Goal: Communication & Community: Participate in discussion

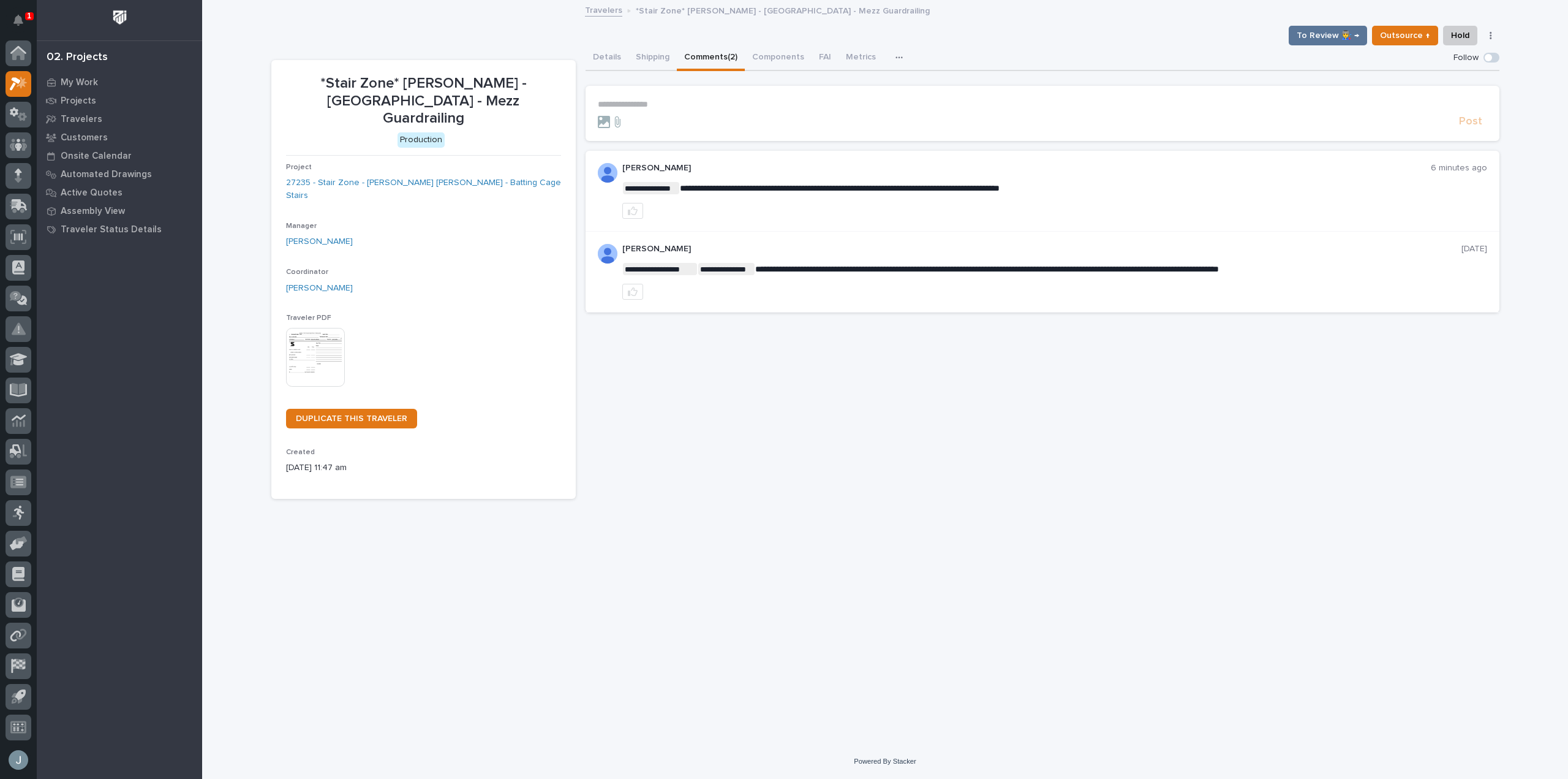
click at [472, 163] on div "Project 27235 - Stair Zone - [PERSON_NAME] [PERSON_NAME] - Batting Cage Stairs" at bounding box center [423, 187] width 275 height 49
click at [465, 176] on link "27235 - Stair Zone - [PERSON_NAME] [PERSON_NAME] - Batting Cage Stairs" at bounding box center [423, 189] width 275 height 25
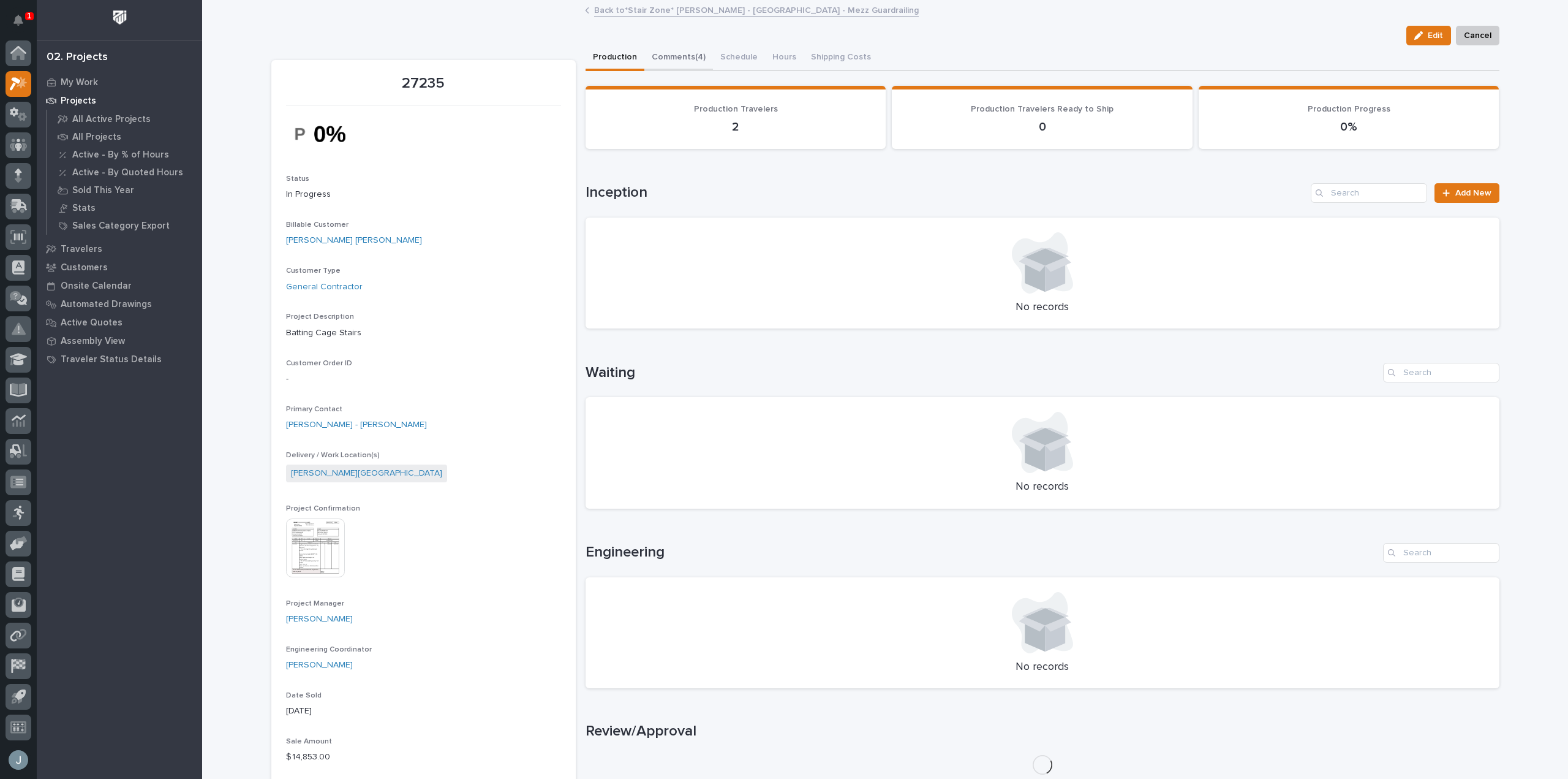
click at [690, 63] on button "Comments (4)" at bounding box center [678, 58] width 69 height 25
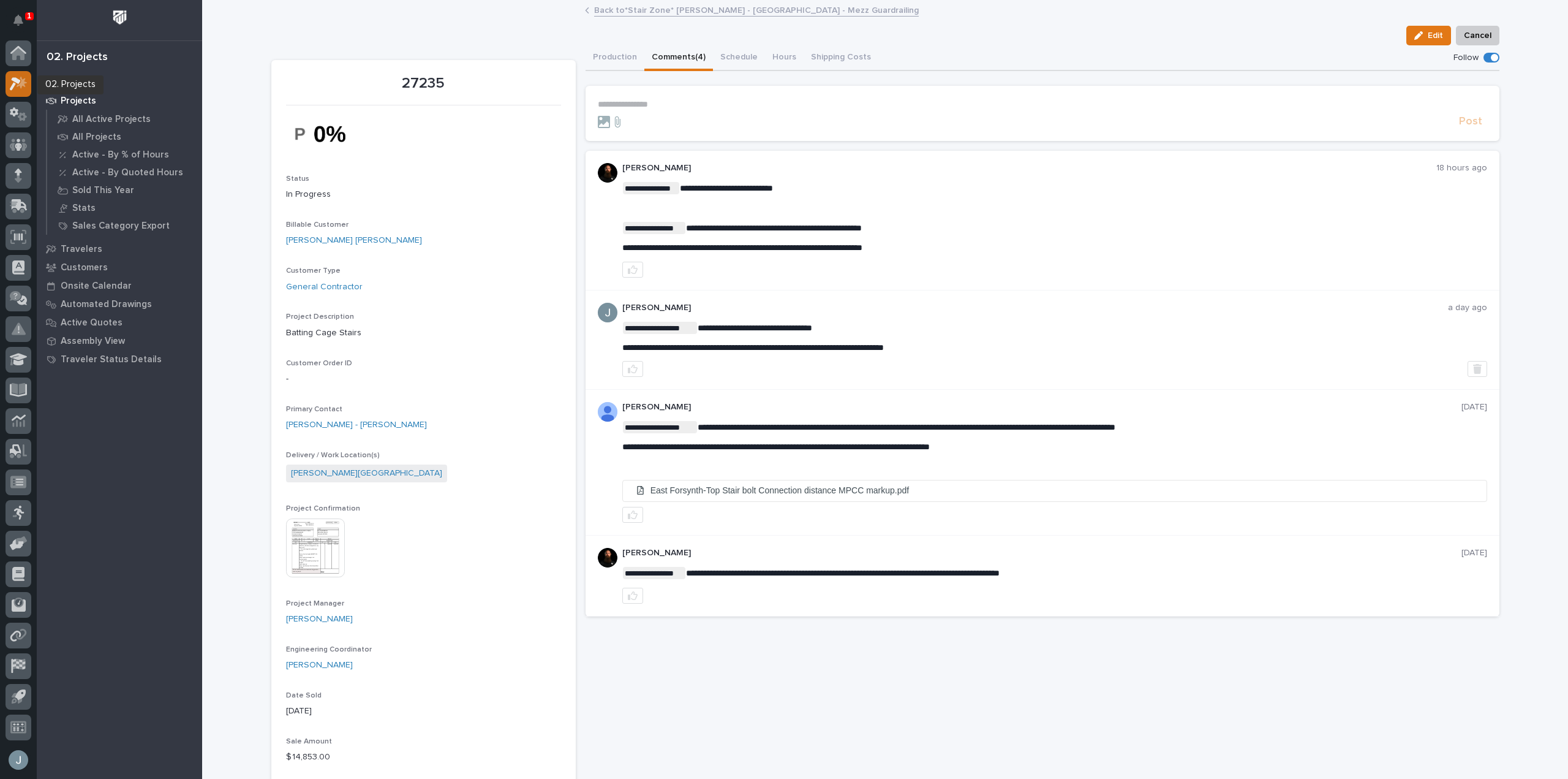
click at [12, 83] on icon at bounding box center [18, 83] width 18 height 14
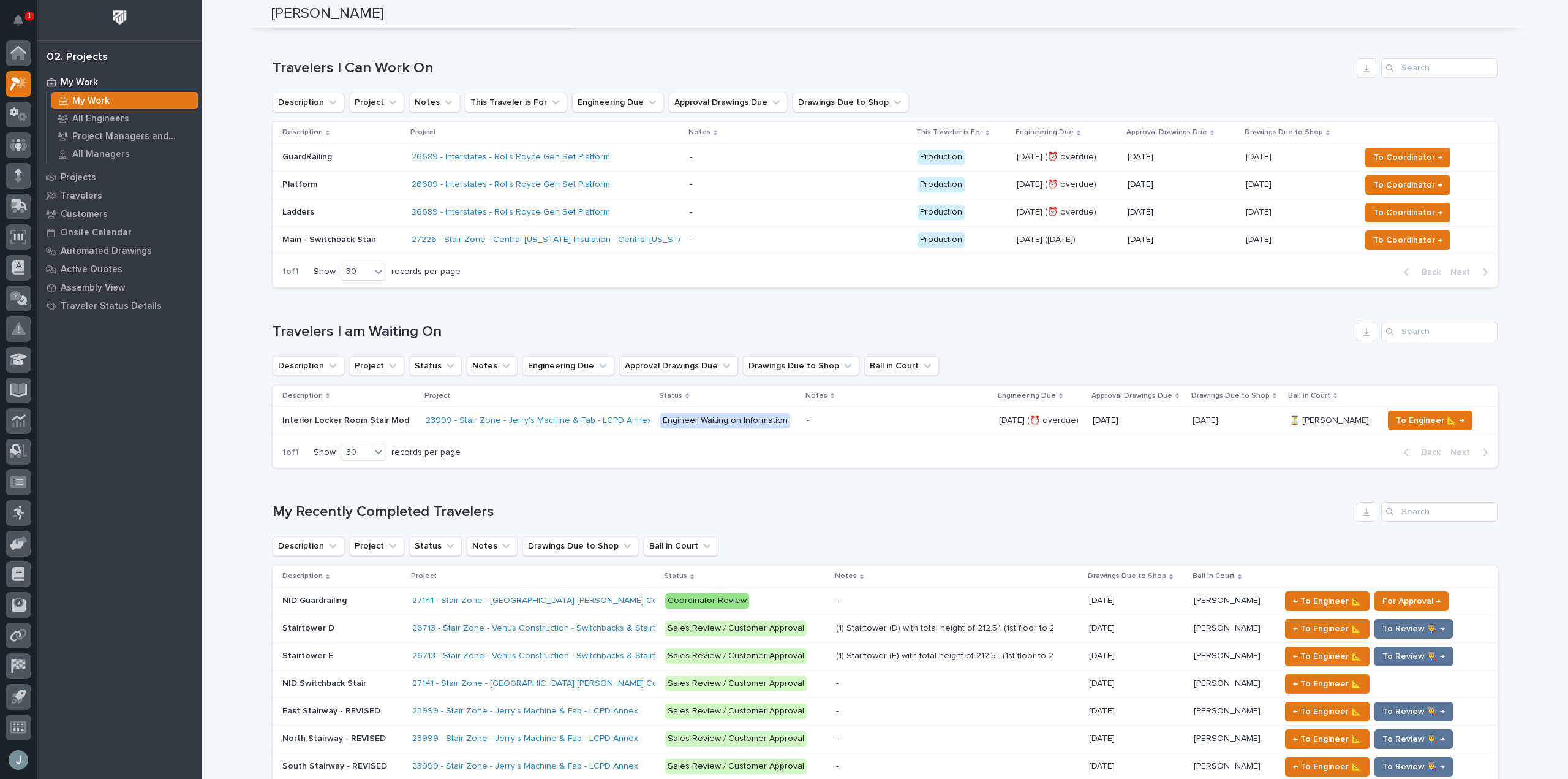
scroll to position [367, 0]
click at [378, 596] on p at bounding box center [342, 600] width 120 height 11
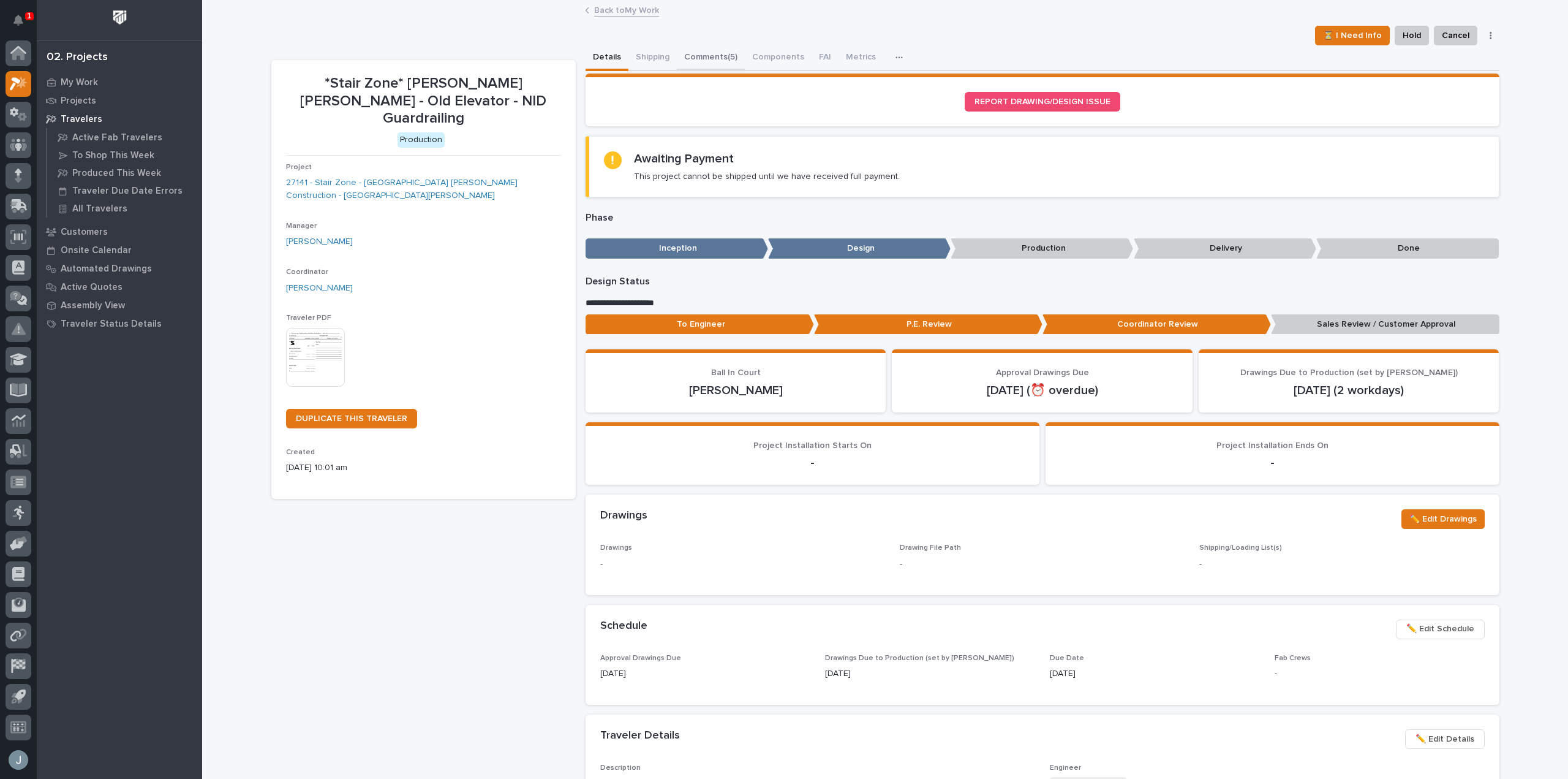
click at [709, 59] on button "Comments (5)" at bounding box center [711, 58] width 68 height 25
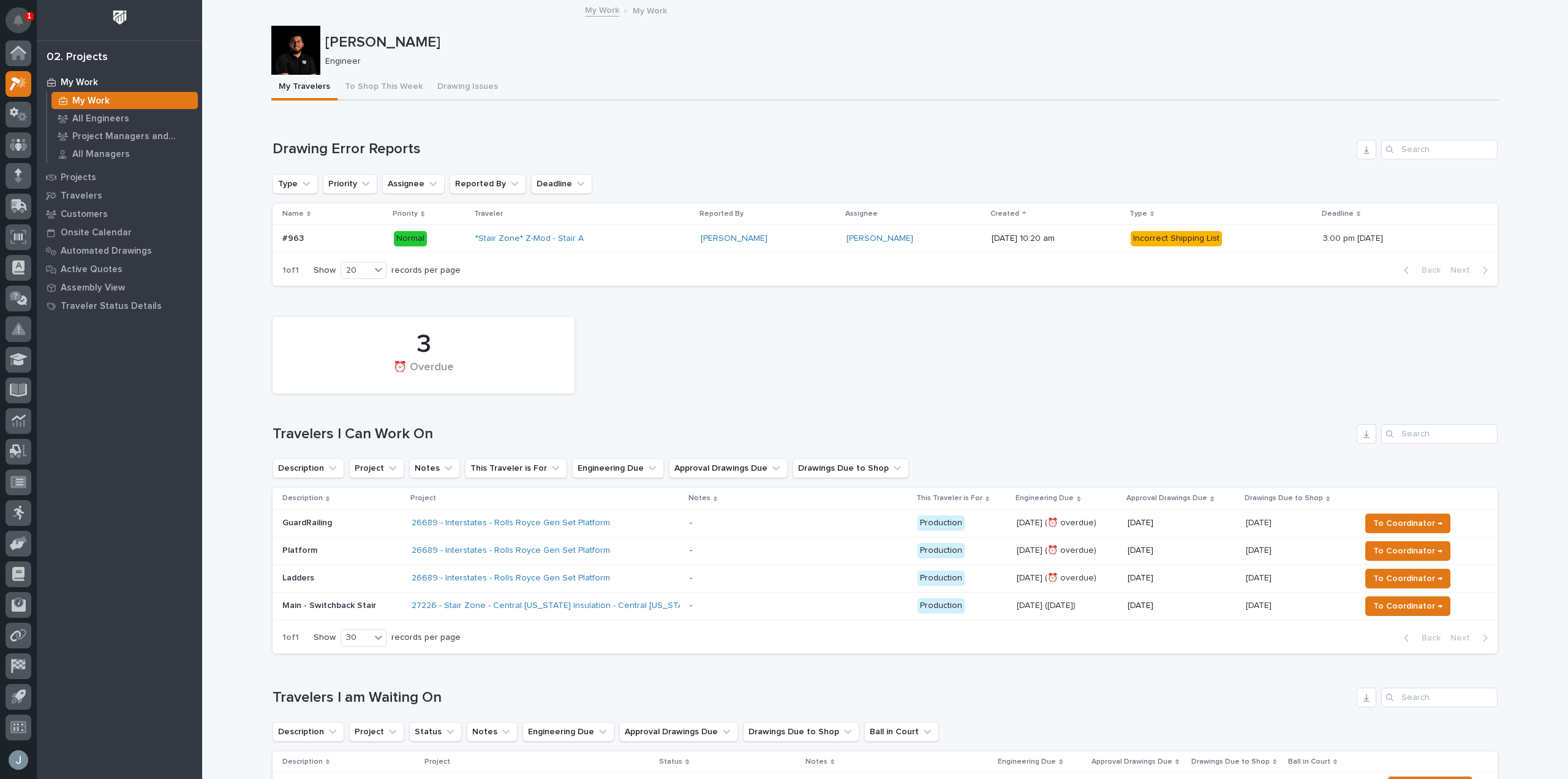
click at [30, 21] on button "Notifications" at bounding box center [18, 20] width 25 height 25
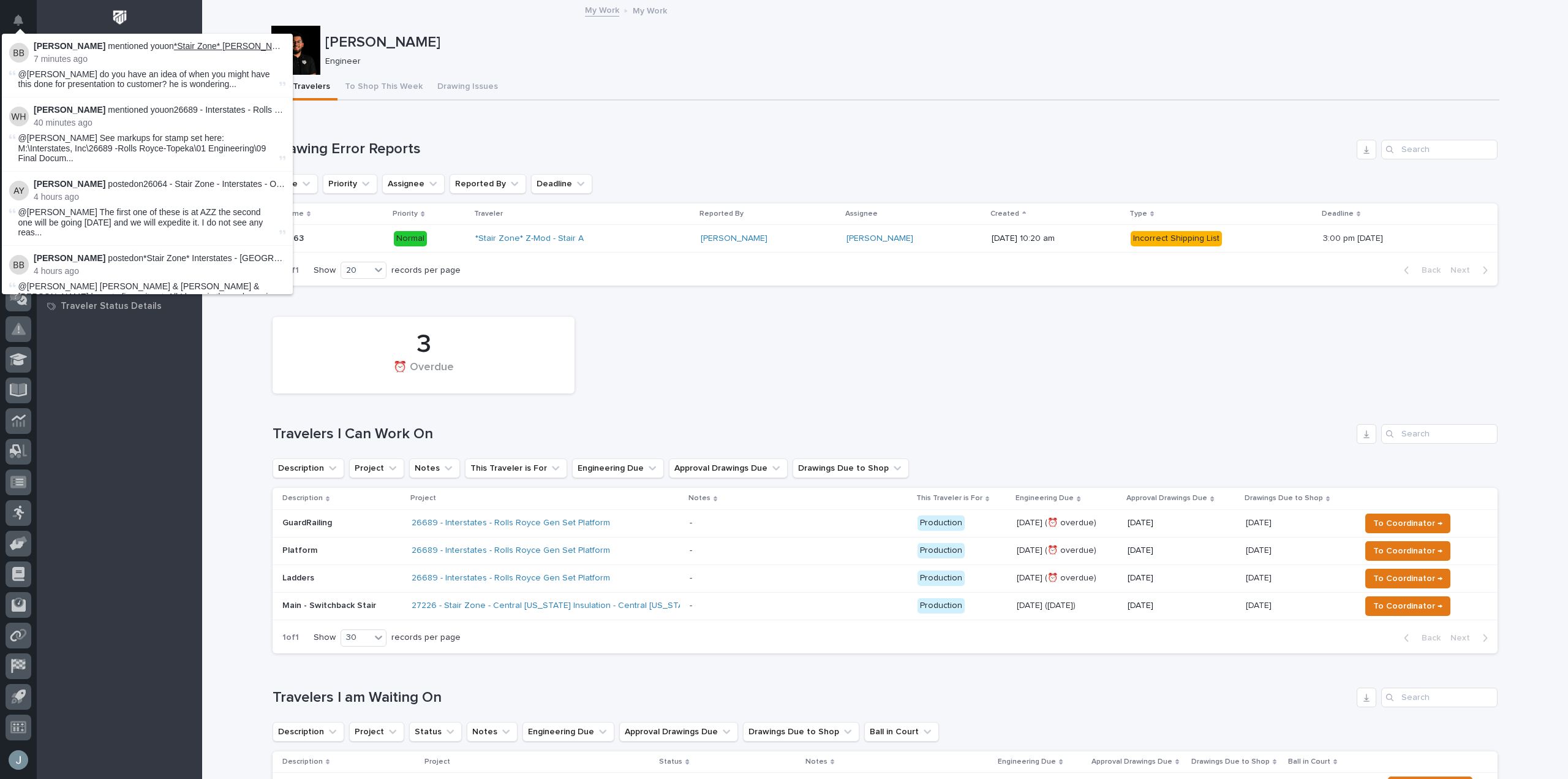
click at [240, 49] on link "*Stair Zone* [PERSON_NAME] - [GEOGRAPHIC_DATA] - Mezz Guardrailing" at bounding box center [320, 46] width 294 height 10
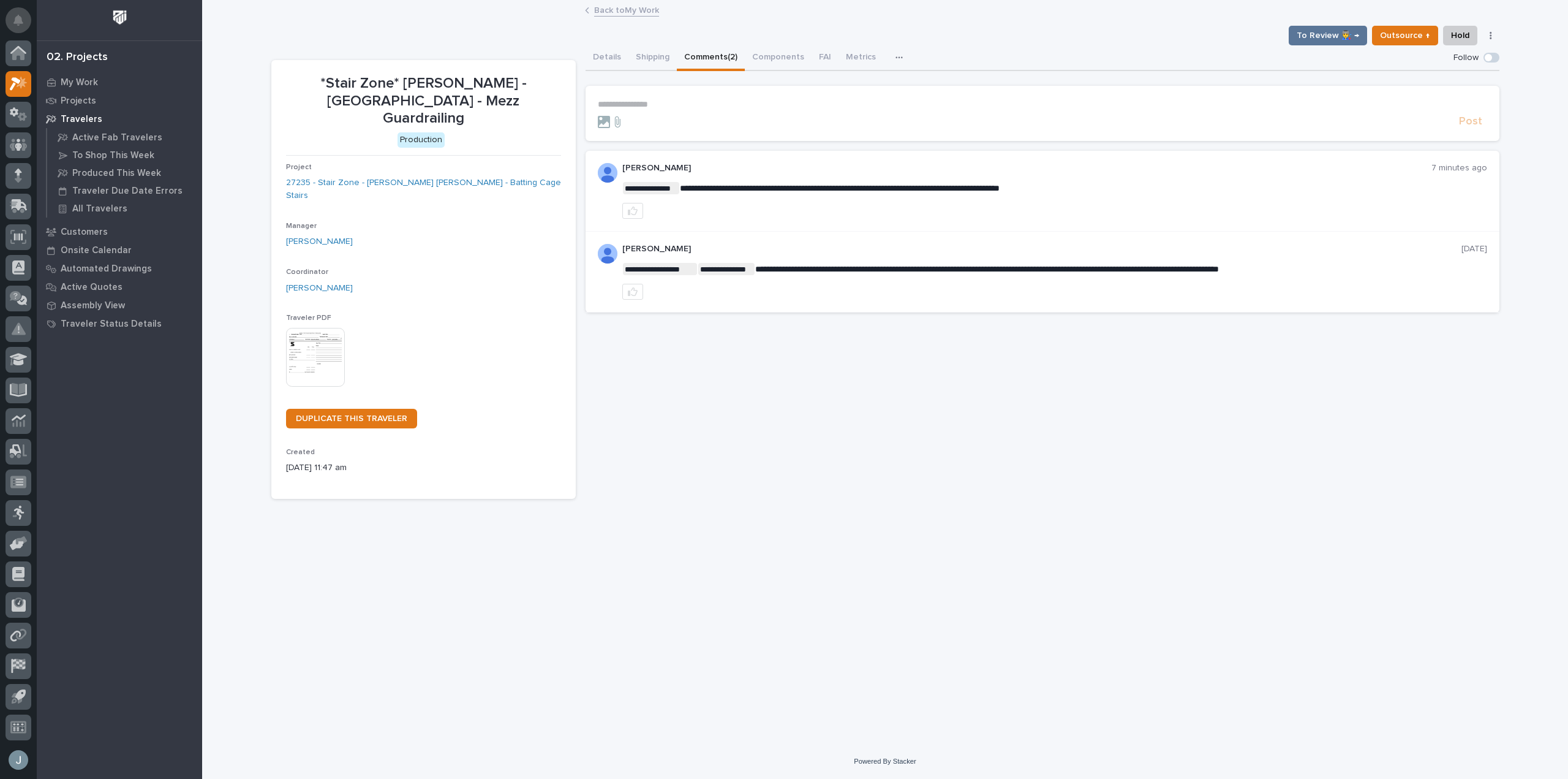
click at [21, 7] on button "Notifications" at bounding box center [18, 20] width 25 height 25
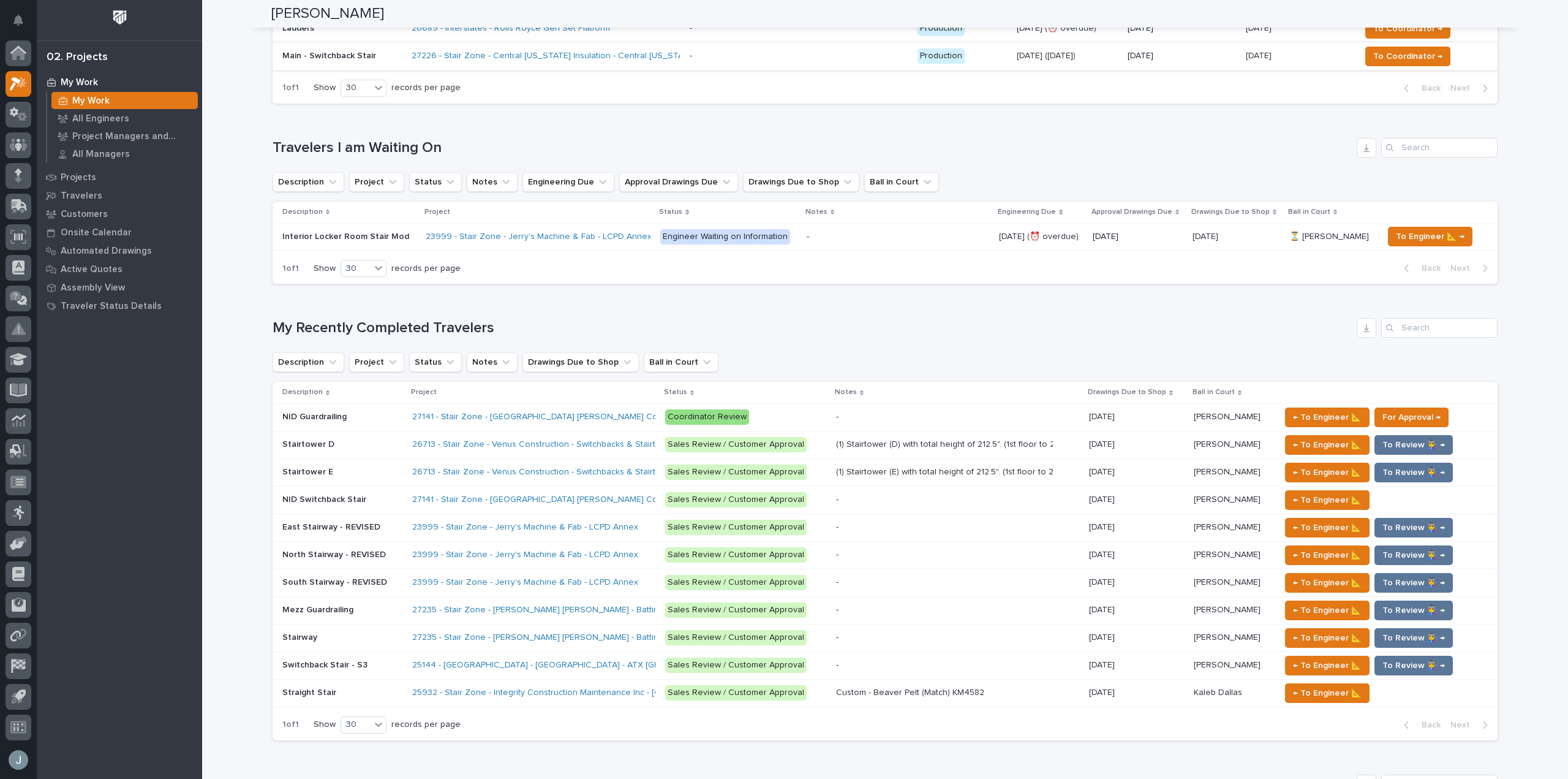
scroll to position [551, 0]
click at [527, 606] on link "27235 - Stair Zone - [PERSON_NAME] [PERSON_NAME] - Batting Cage Stairs" at bounding box center [562, 608] width 299 height 11
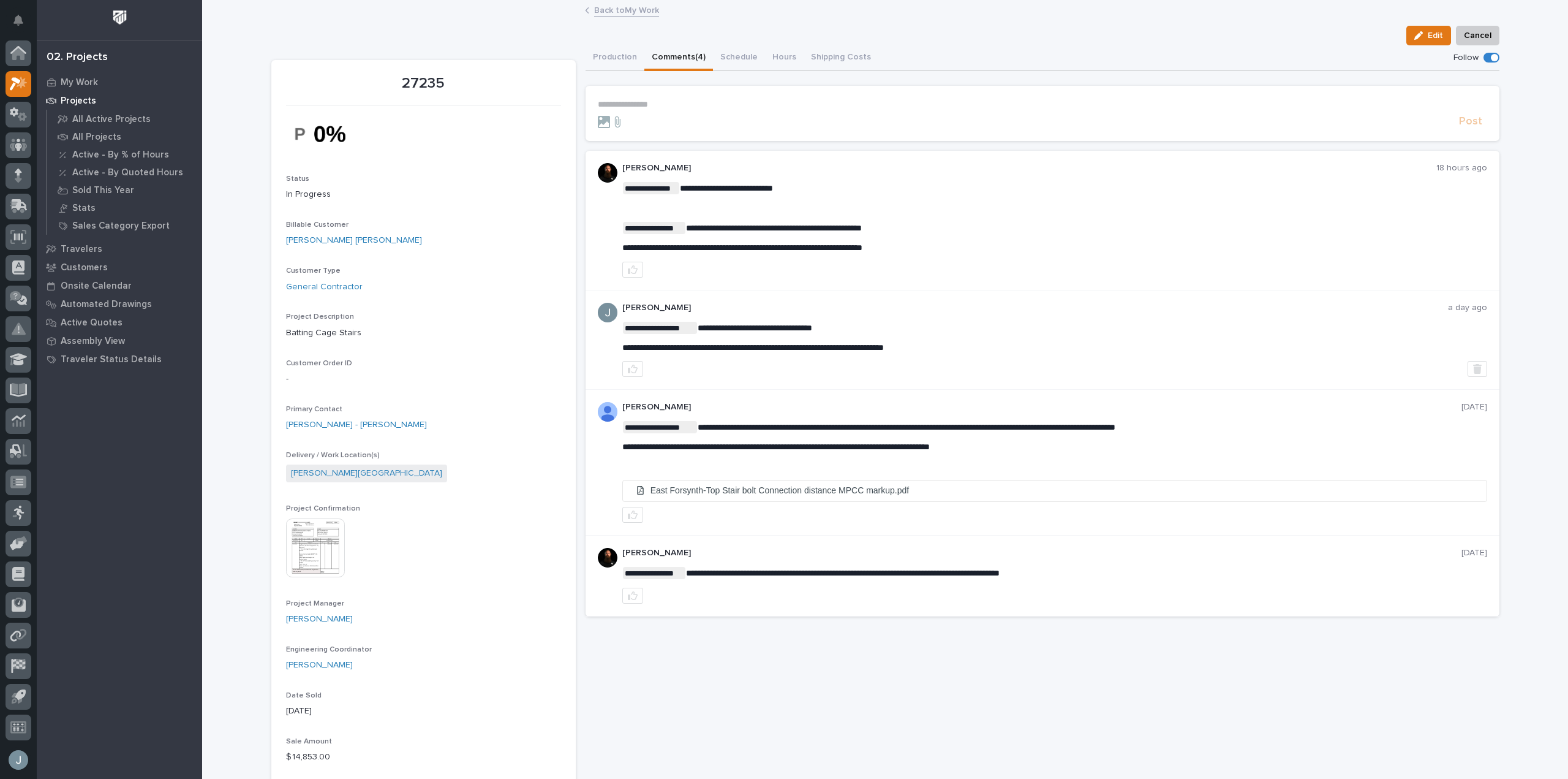
click at [669, 54] on button "Comments (4)" at bounding box center [678, 58] width 69 height 25
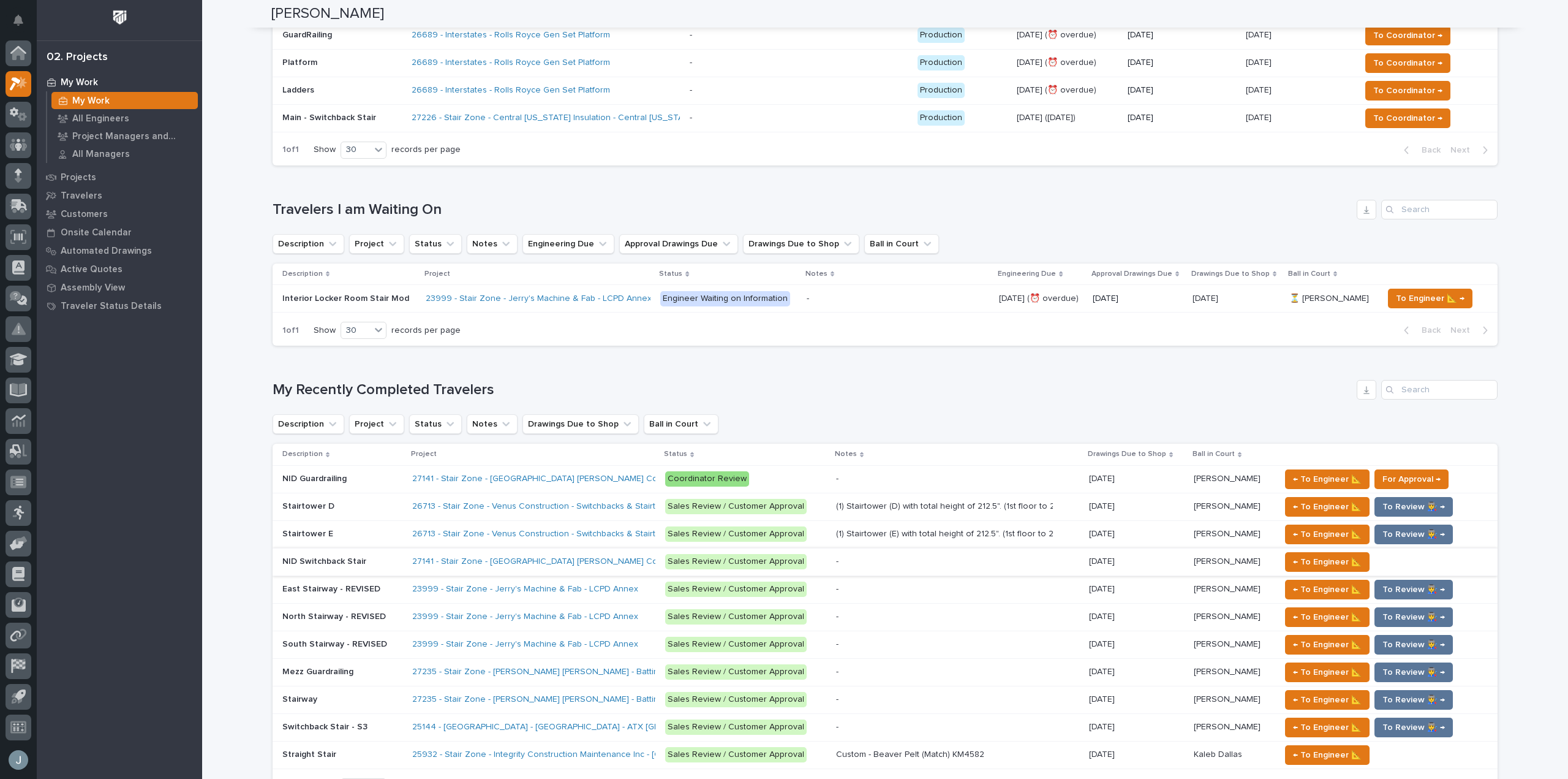
scroll to position [488, 0]
click at [559, 672] on link "27235 - Stair Zone - [PERSON_NAME] [PERSON_NAME] - Batting Cage Stairs" at bounding box center [562, 671] width 299 height 11
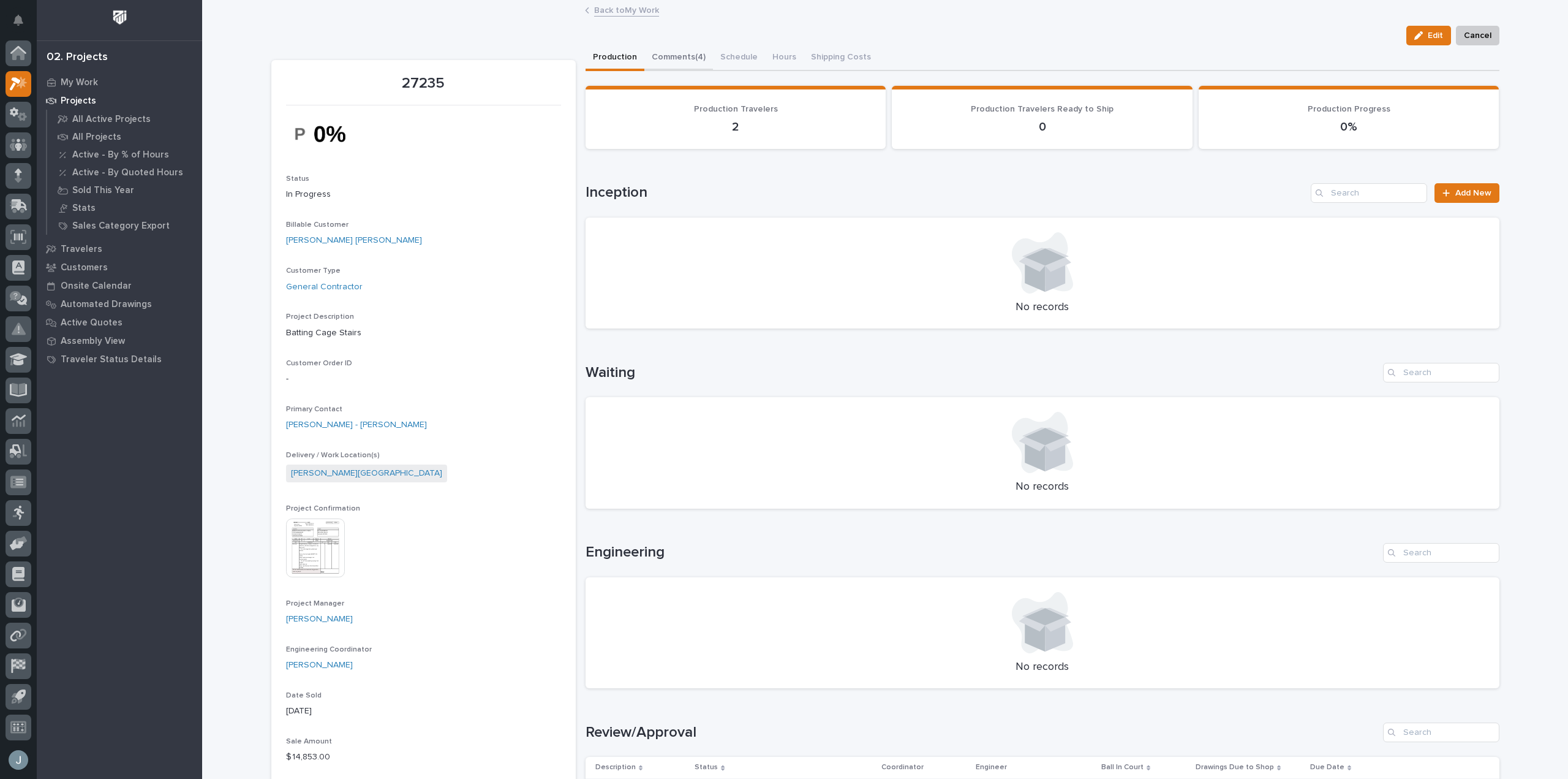
click at [691, 62] on button "Comments (4)" at bounding box center [678, 58] width 69 height 25
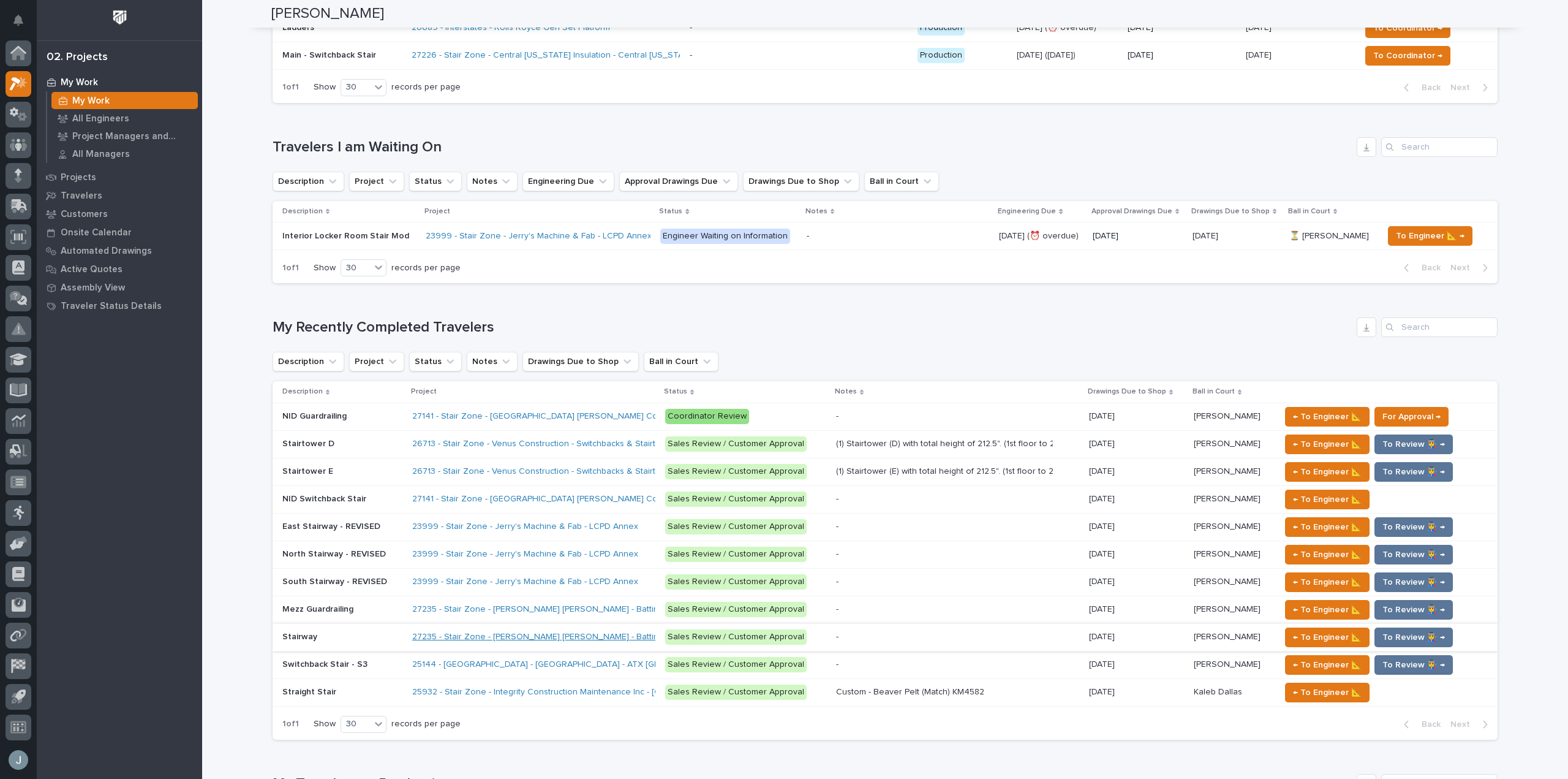
scroll to position [551, 0]
click at [581, 610] on link "27235 - Stair Zone - [PERSON_NAME] [PERSON_NAME] - Batting Cage Stairs" at bounding box center [562, 608] width 299 height 11
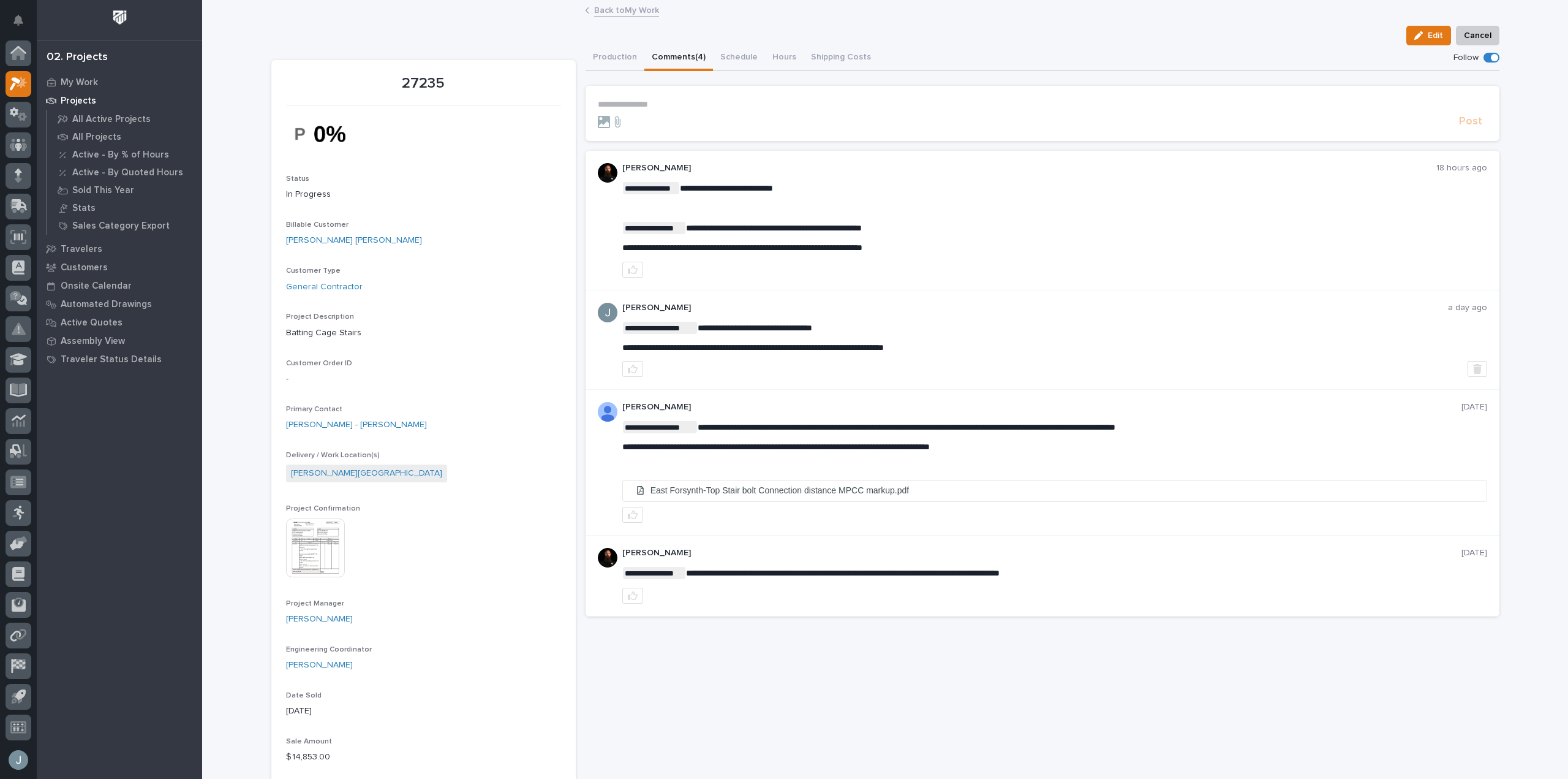
click at [679, 52] on button "Comments (4)" at bounding box center [678, 58] width 69 height 25
click at [14, 21] on icon "Notifications" at bounding box center [18, 21] width 10 height 11
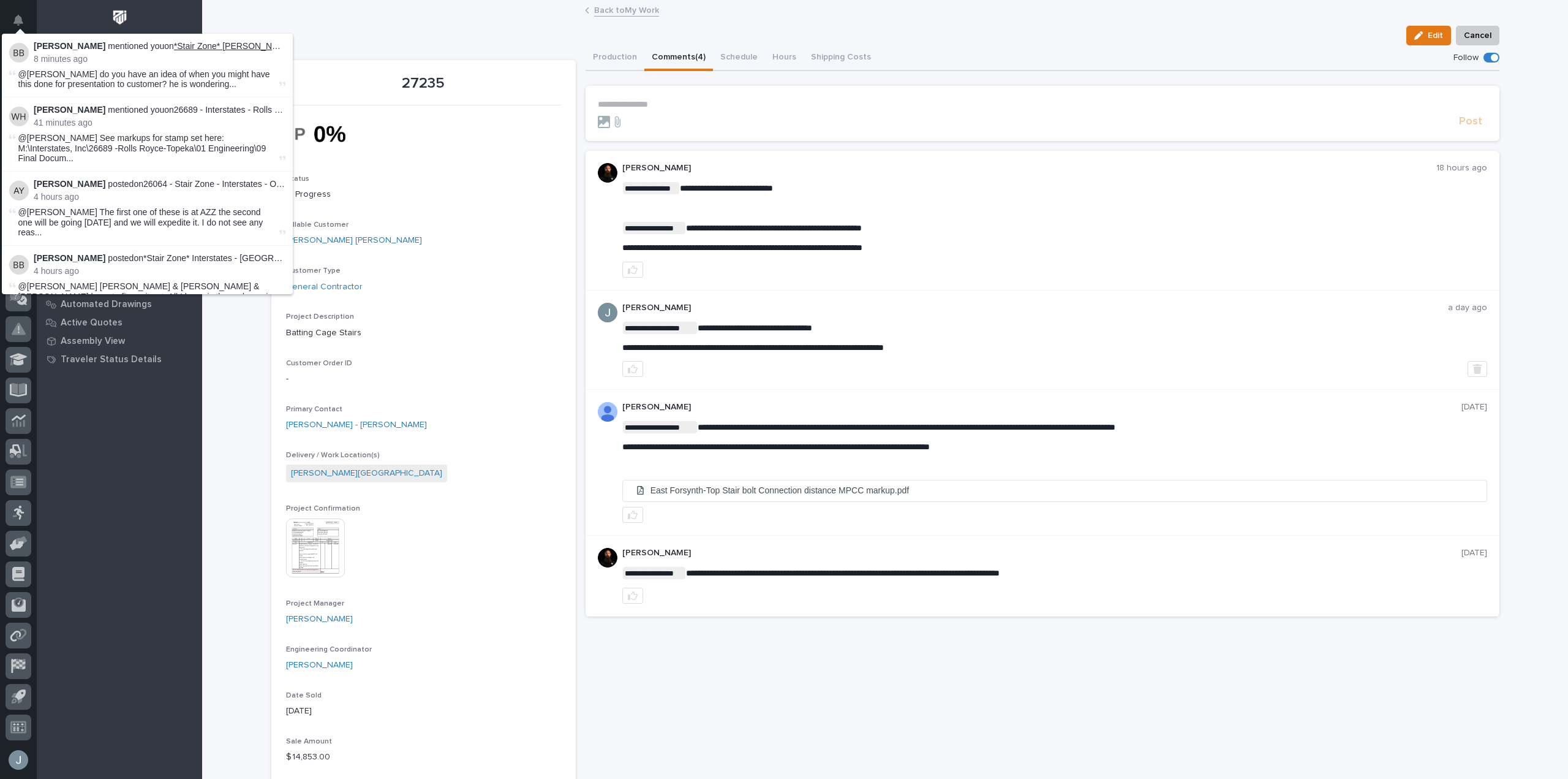
click at [231, 50] on link "*Stair Zone* [PERSON_NAME] - [GEOGRAPHIC_DATA] - Mezz Guardrailing" at bounding box center [320, 46] width 294 height 10
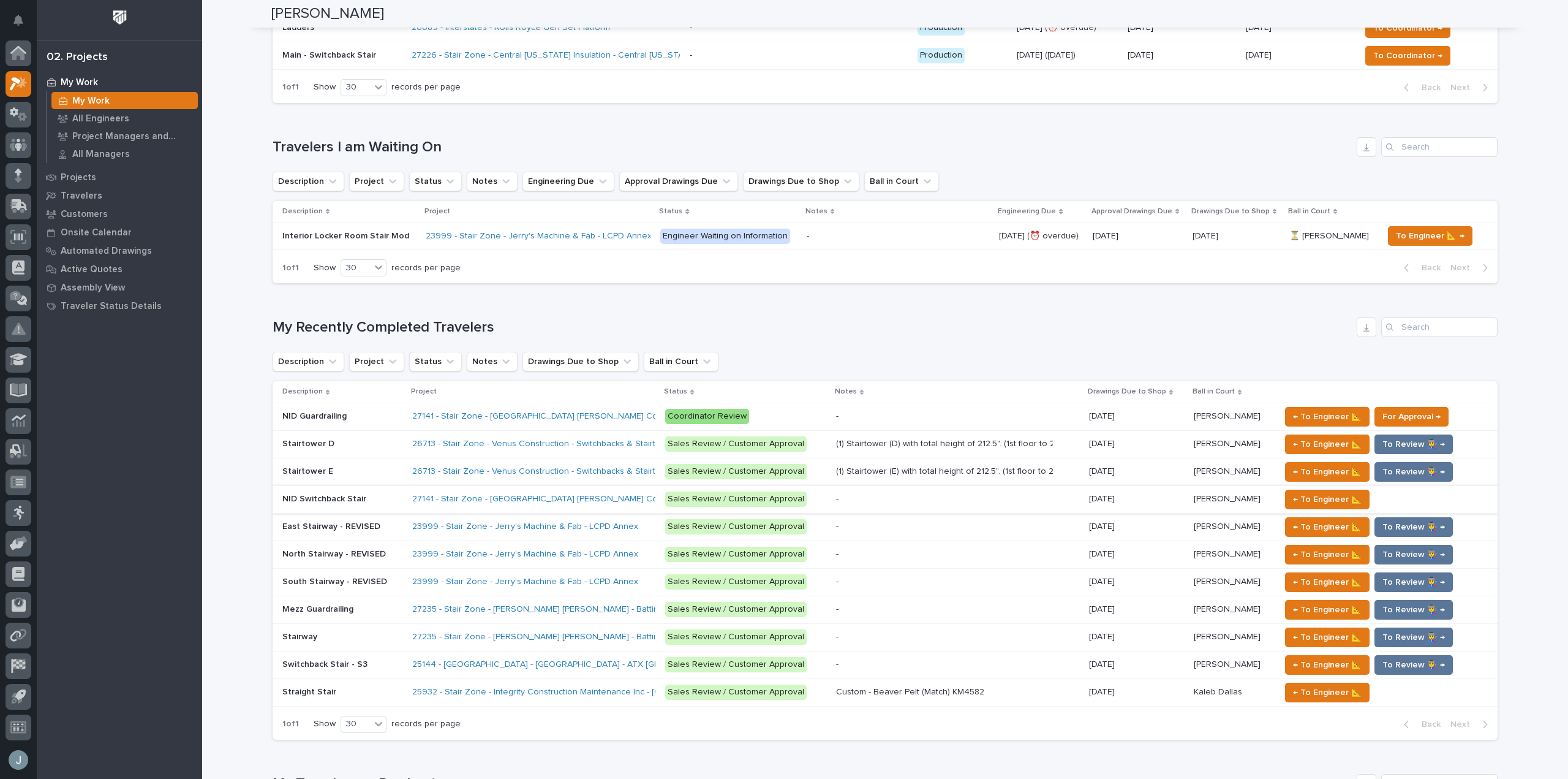
scroll to position [551, 0]
click at [610, 608] on link "27235 - Stair Zone - [PERSON_NAME] [PERSON_NAME] - Batting Cage Stairs" at bounding box center [562, 608] width 299 height 11
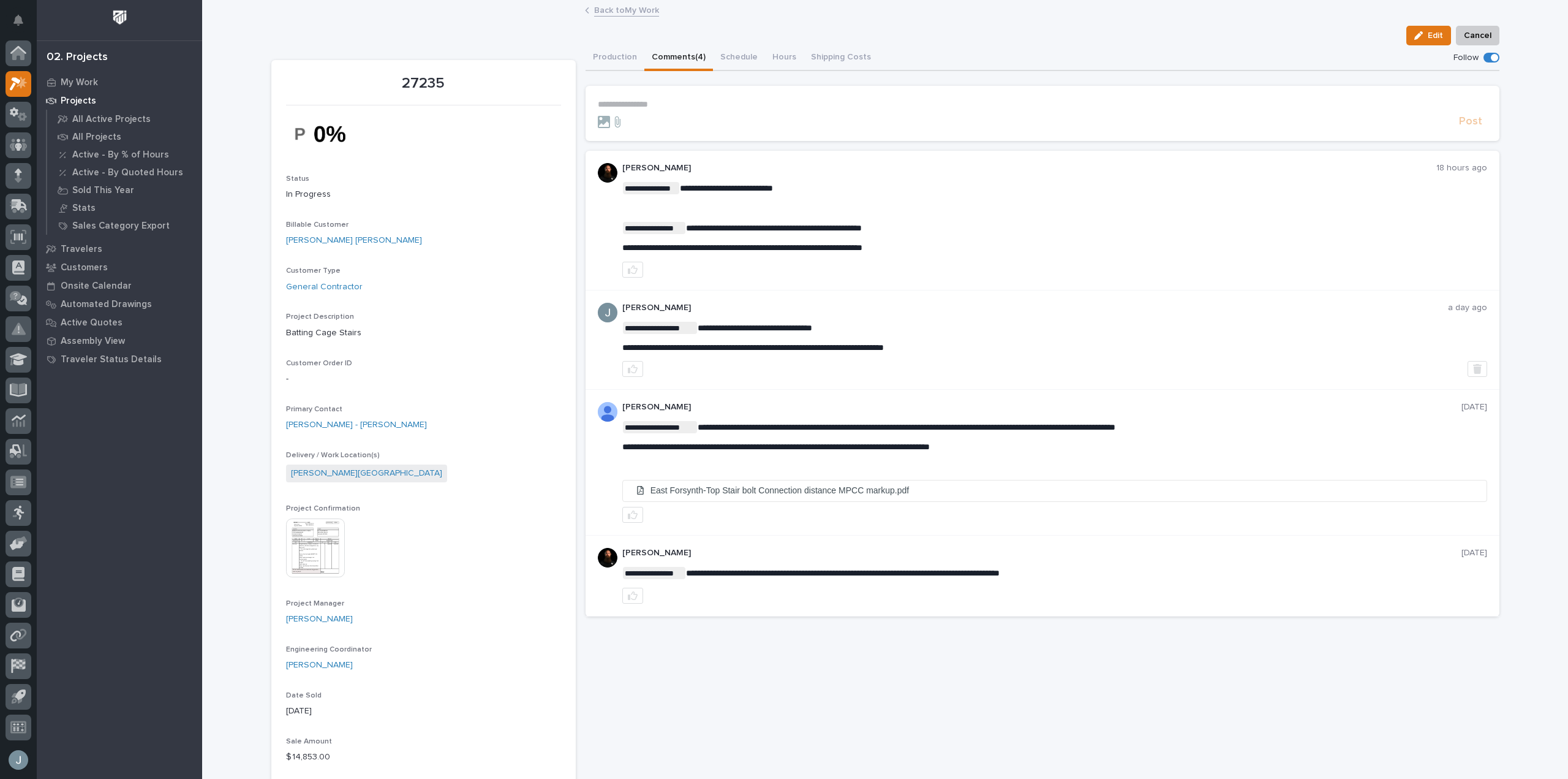
click at [690, 51] on button "Comments (4)" at bounding box center [678, 58] width 69 height 25
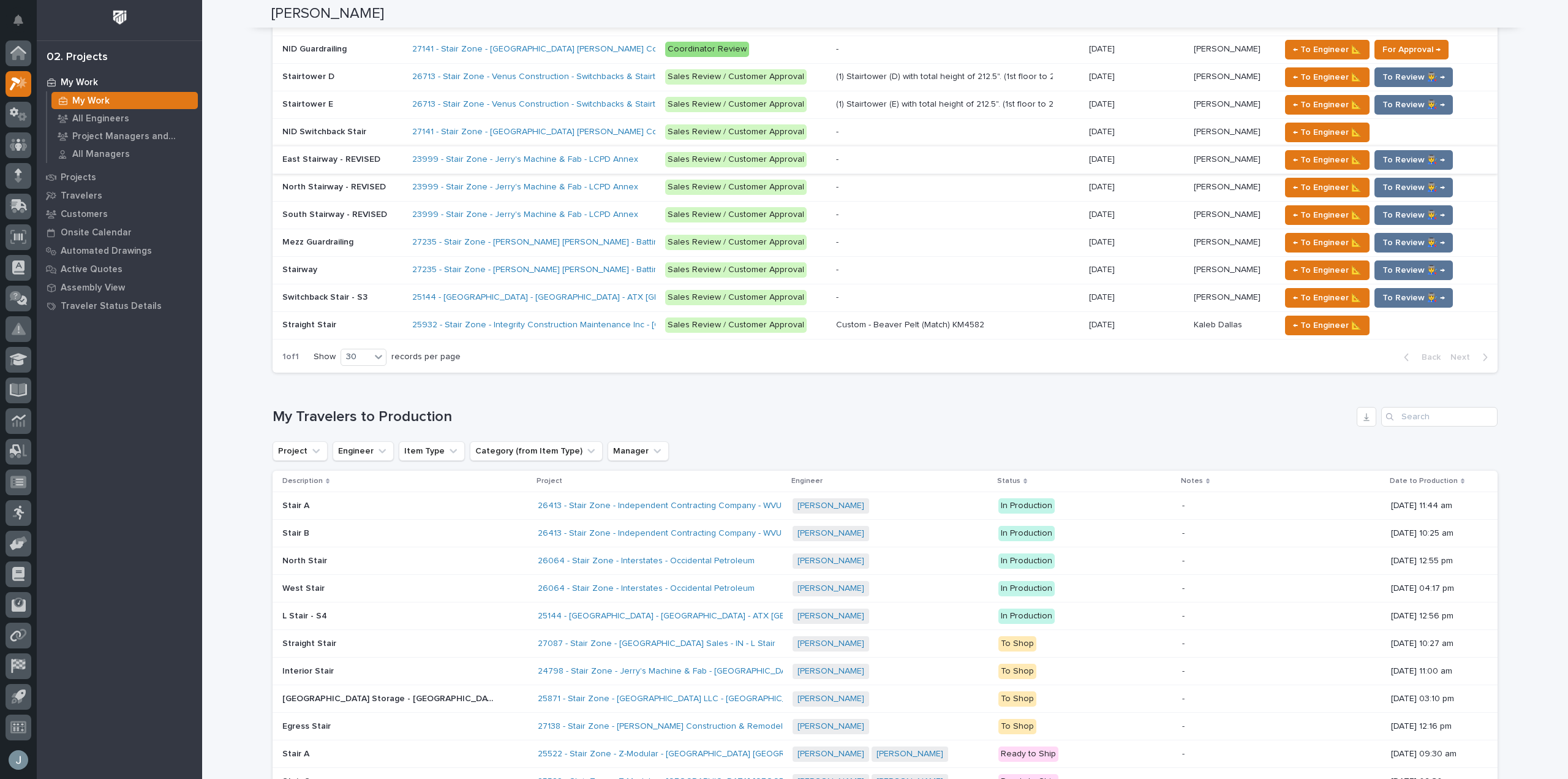
scroll to position [918, 0]
click at [342, 241] on p "Mezz Guardrailing" at bounding box center [319, 241] width 74 height 13
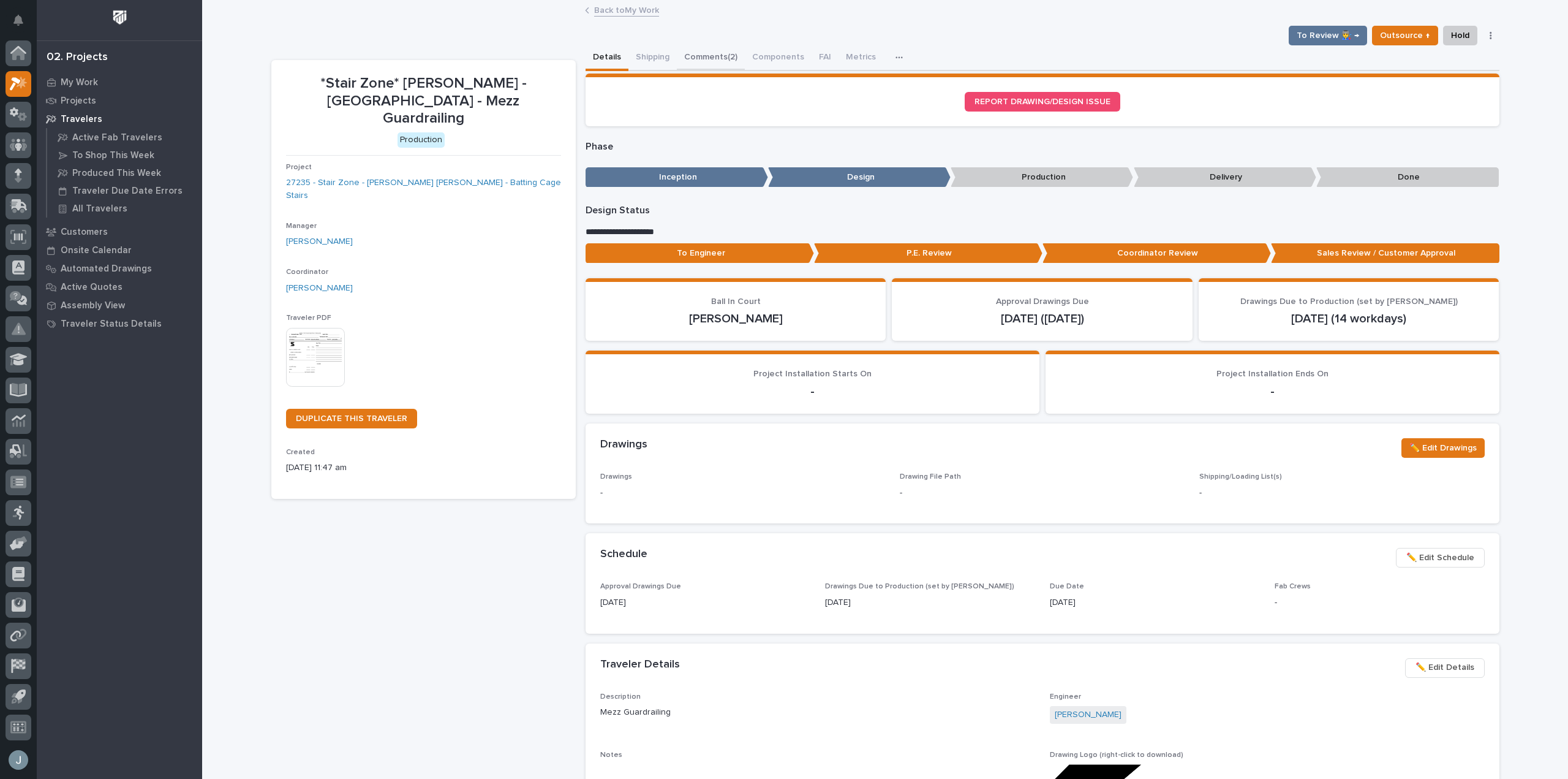
click at [686, 57] on button "Comments (2)" at bounding box center [711, 58] width 68 height 25
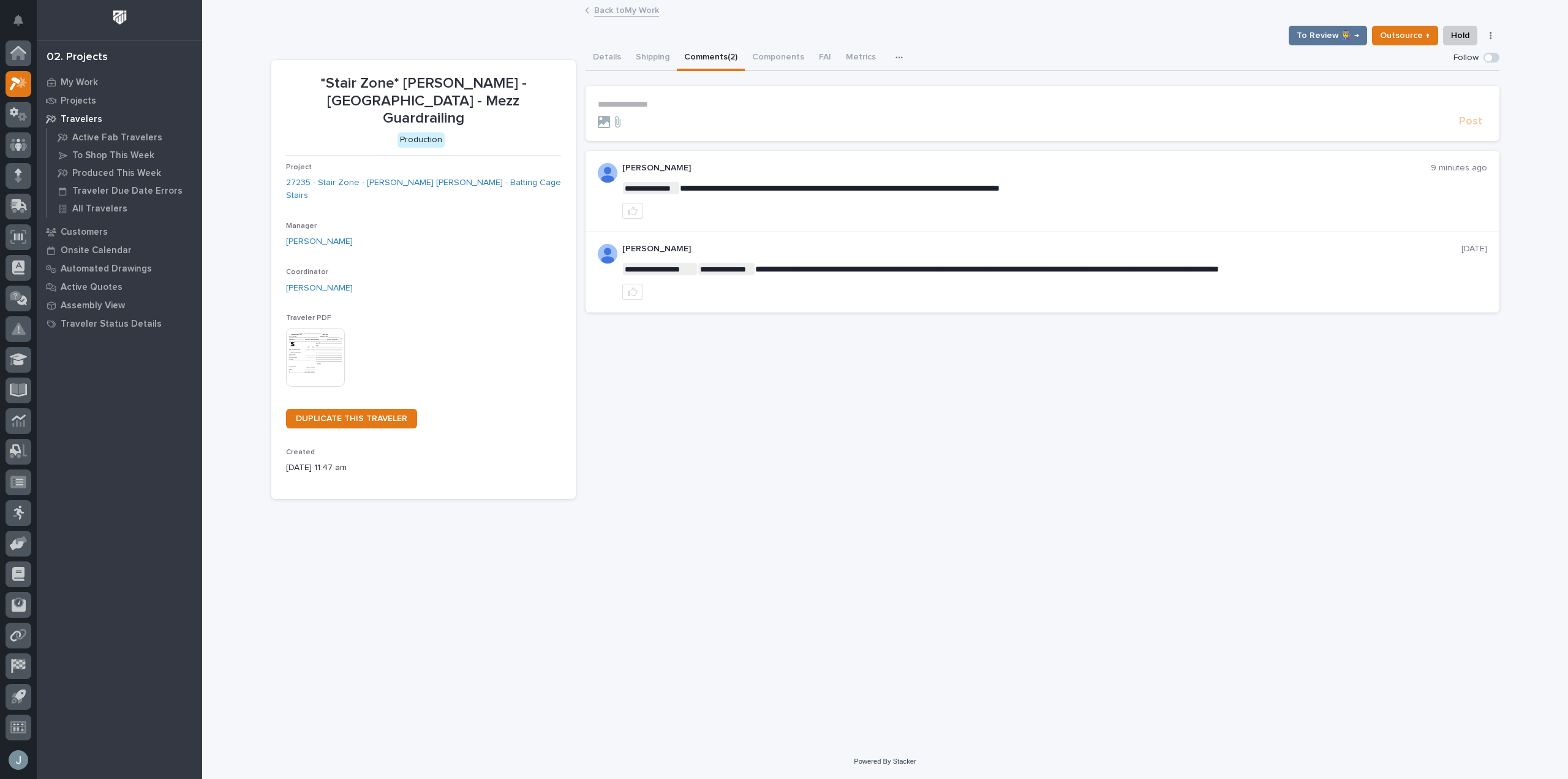
click at [688, 107] on p "**********" at bounding box center [1043, 104] width 890 height 11
click at [829, 106] on p "**********" at bounding box center [1043, 104] width 890 height 11
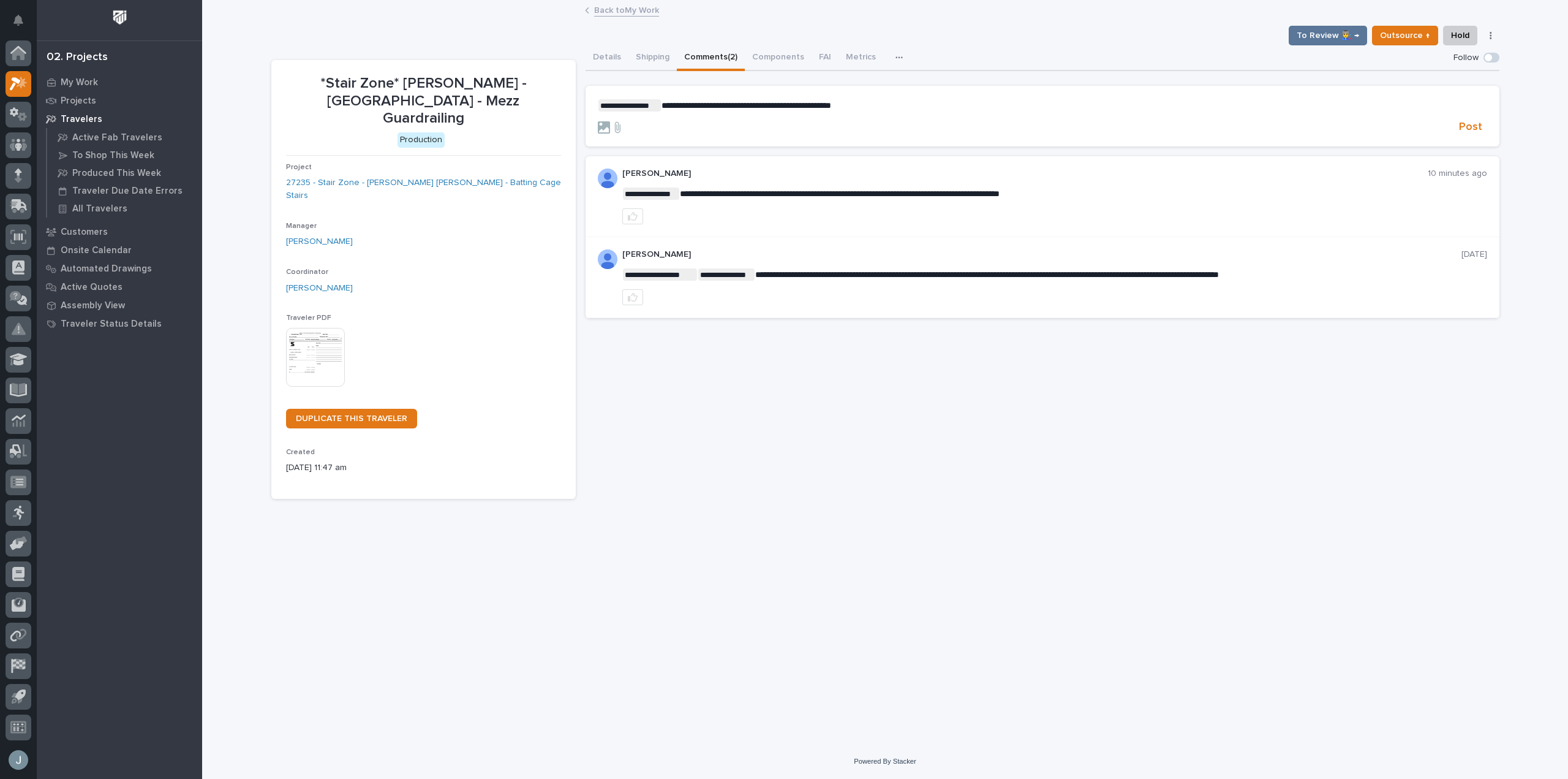
click at [900, 100] on p "**********" at bounding box center [1043, 105] width 890 height 12
drag, startPoint x: 688, startPoint y: 105, endPoint x: 666, endPoint y: 104, distance: 22.0
click at [666, 104] on span "**********" at bounding box center [789, 105] width 255 height 8
click at [1464, 126] on span "Post" at bounding box center [1470, 127] width 23 height 14
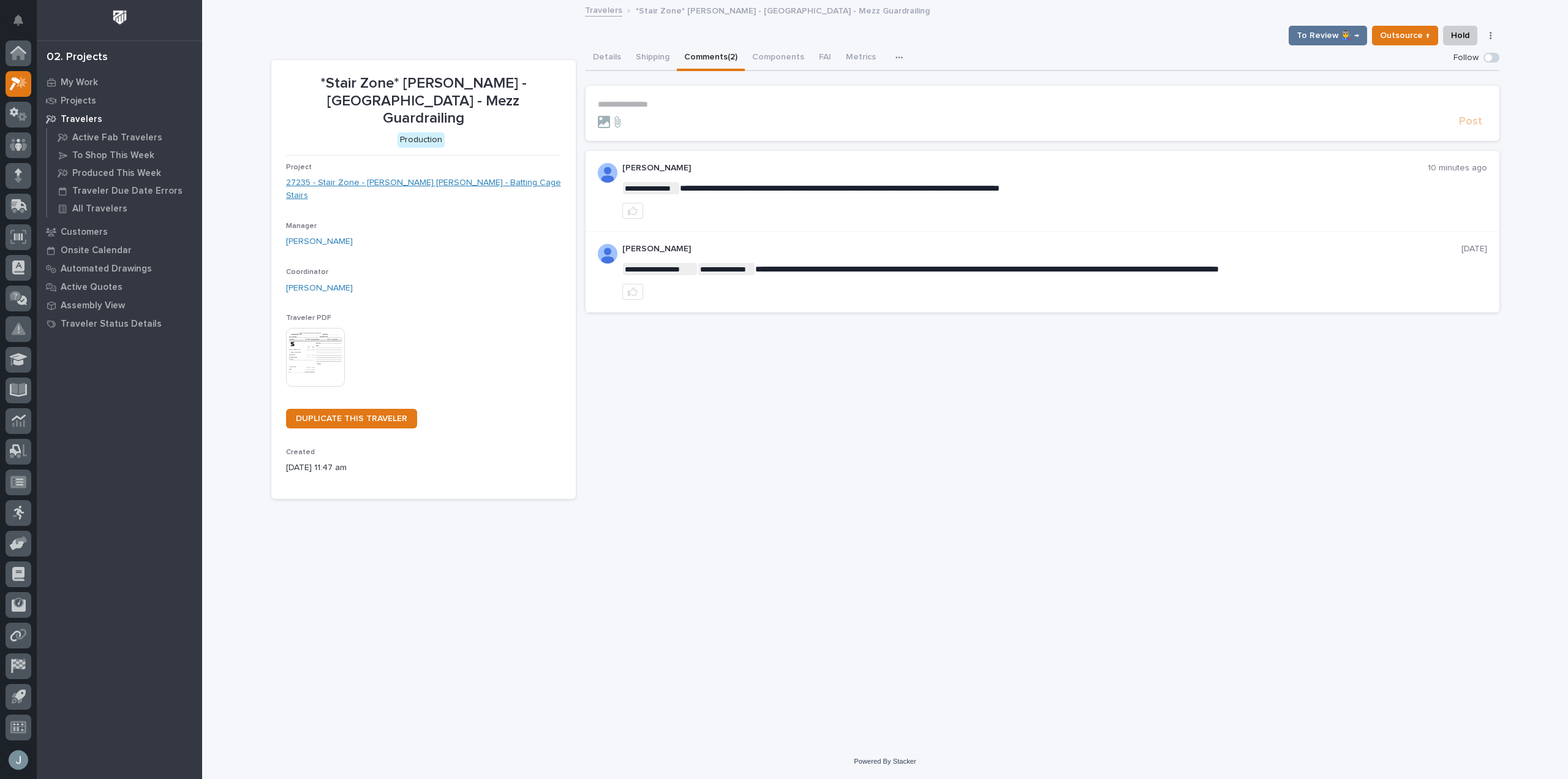
click at [396, 176] on link "27235 - Stair Zone - [PERSON_NAME] [PERSON_NAME] - Batting Cage Stairs" at bounding box center [423, 189] width 275 height 25
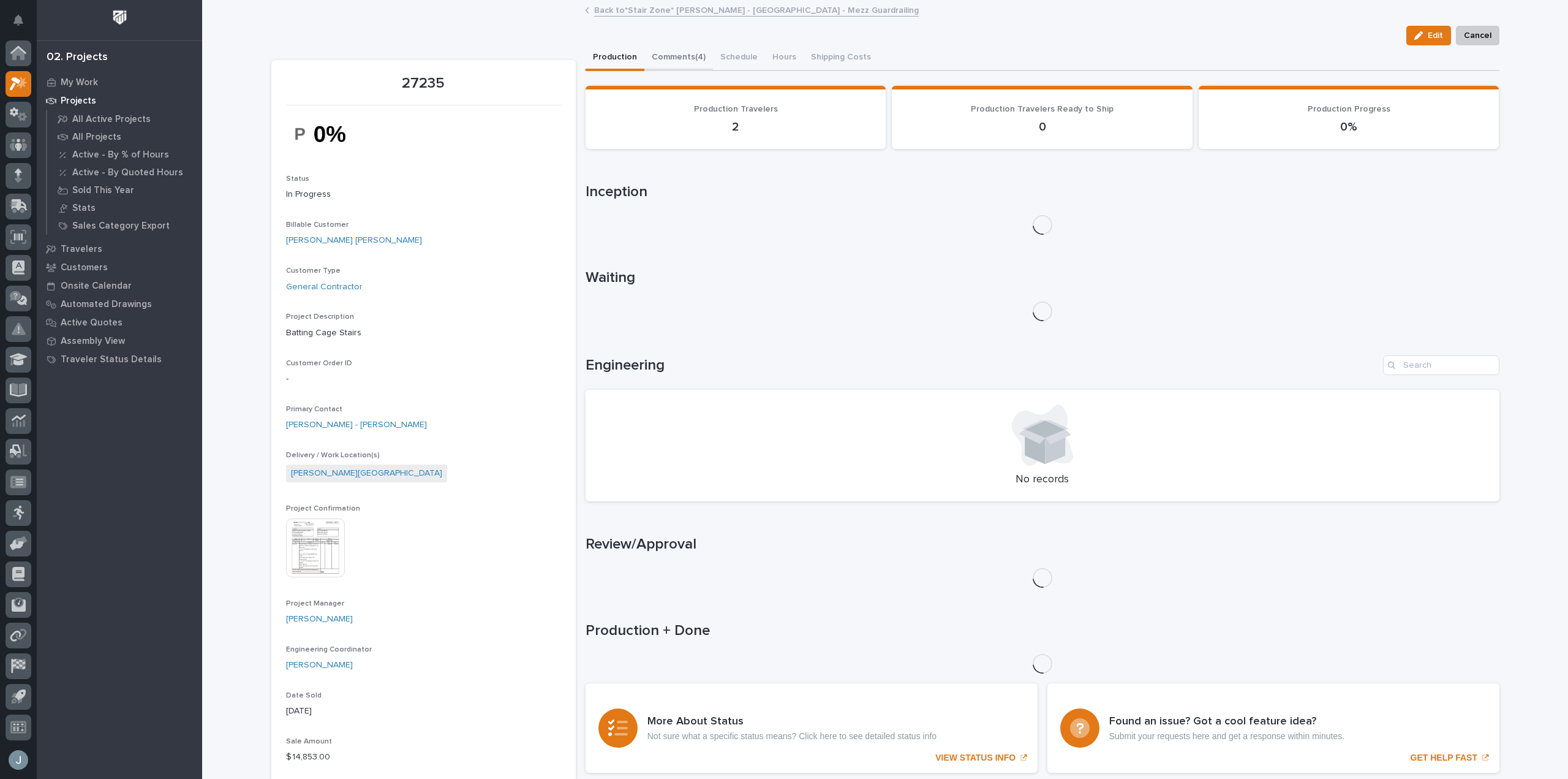
click at [663, 63] on button "Comments (4)" at bounding box center [678, 58] width 69 height 25
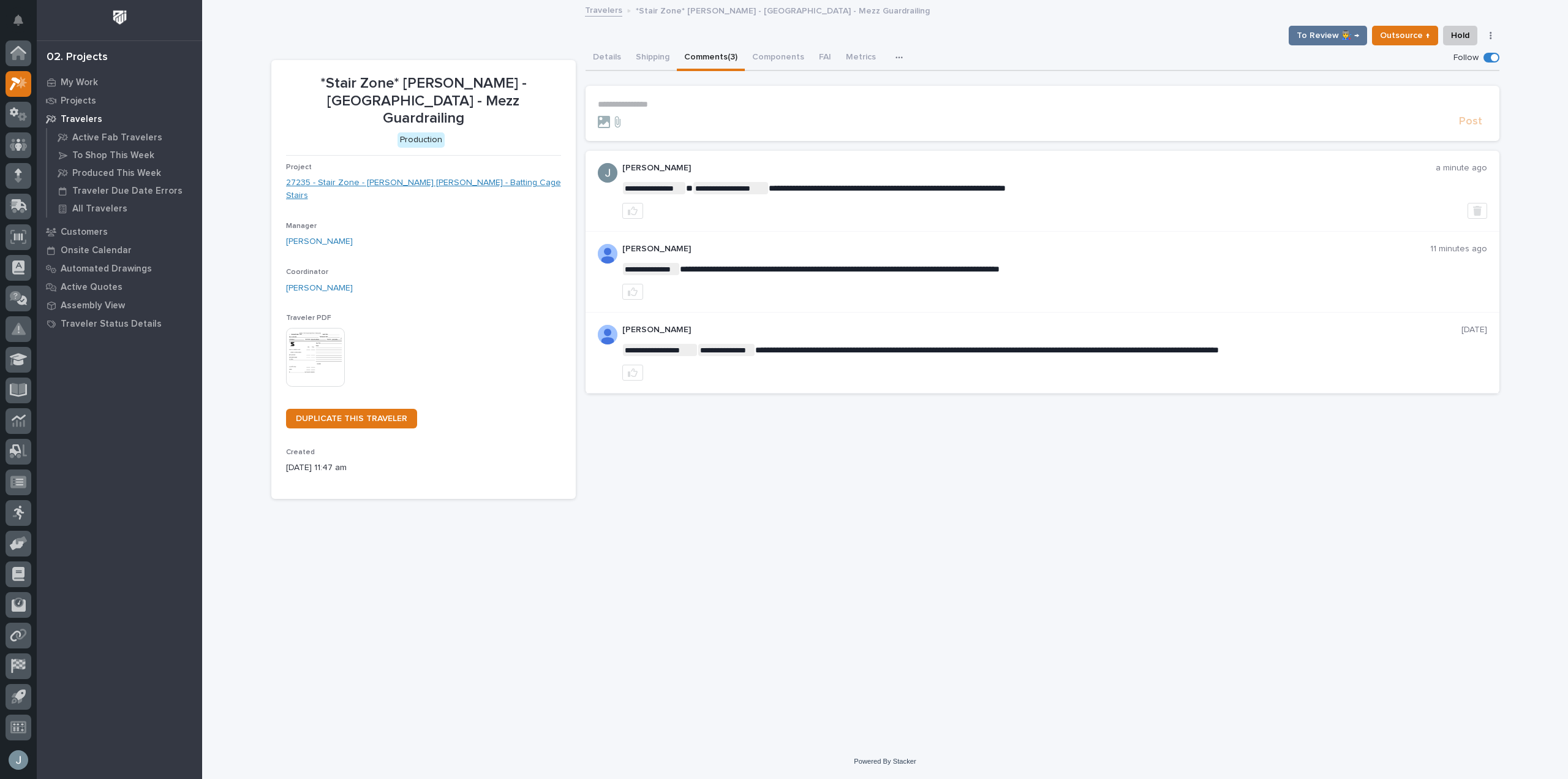
click at [437, 176] on link "27235 - Stair Zone - [PERSON_NAME] [PERSON_NAME] - Batting Cage Stairs" at bounding box center [423, 189] width 275 height 25
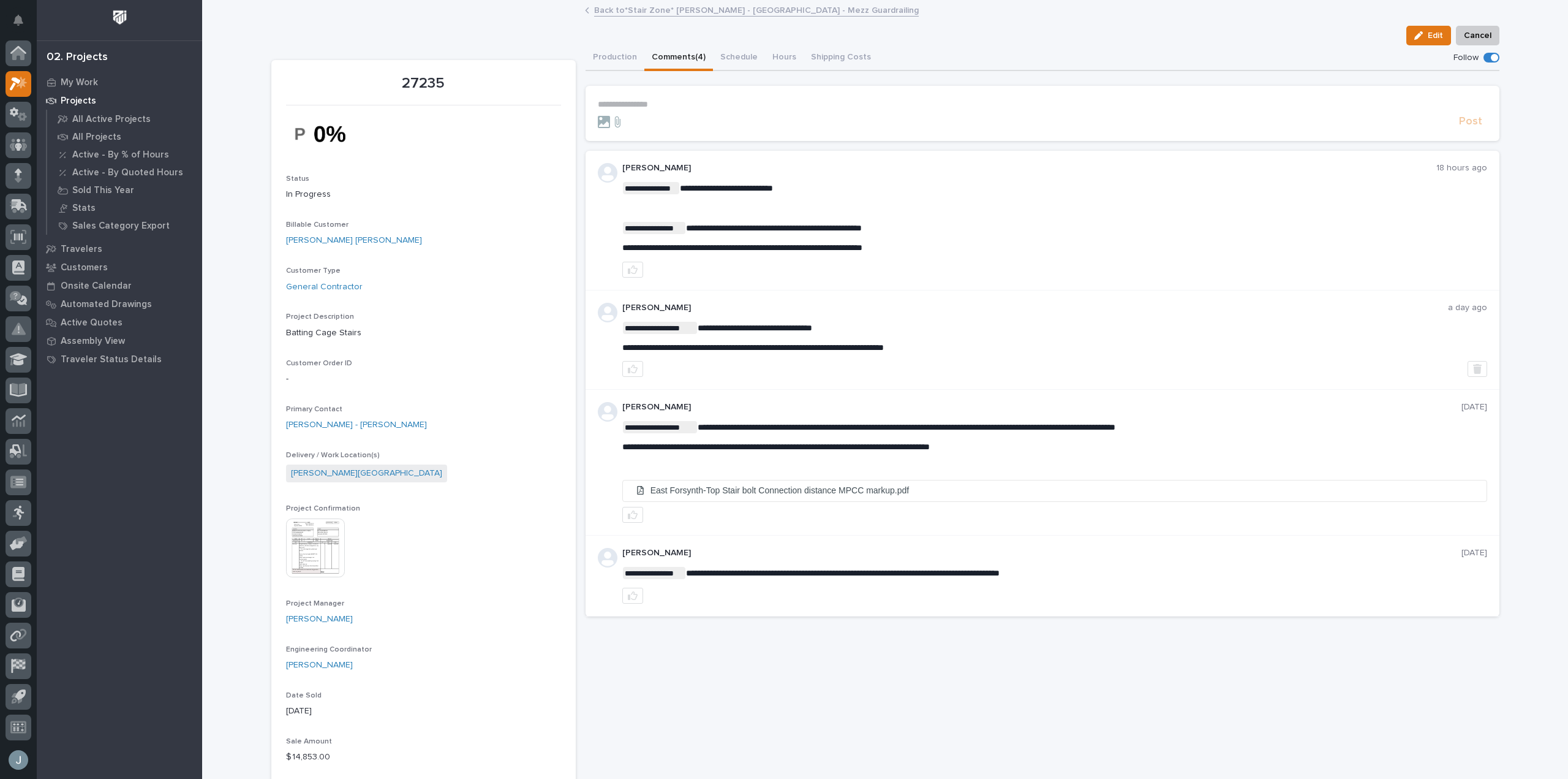
click at [666, 59] on button "Comments (4)" at bounding box center [678, 58] width 69 height 25
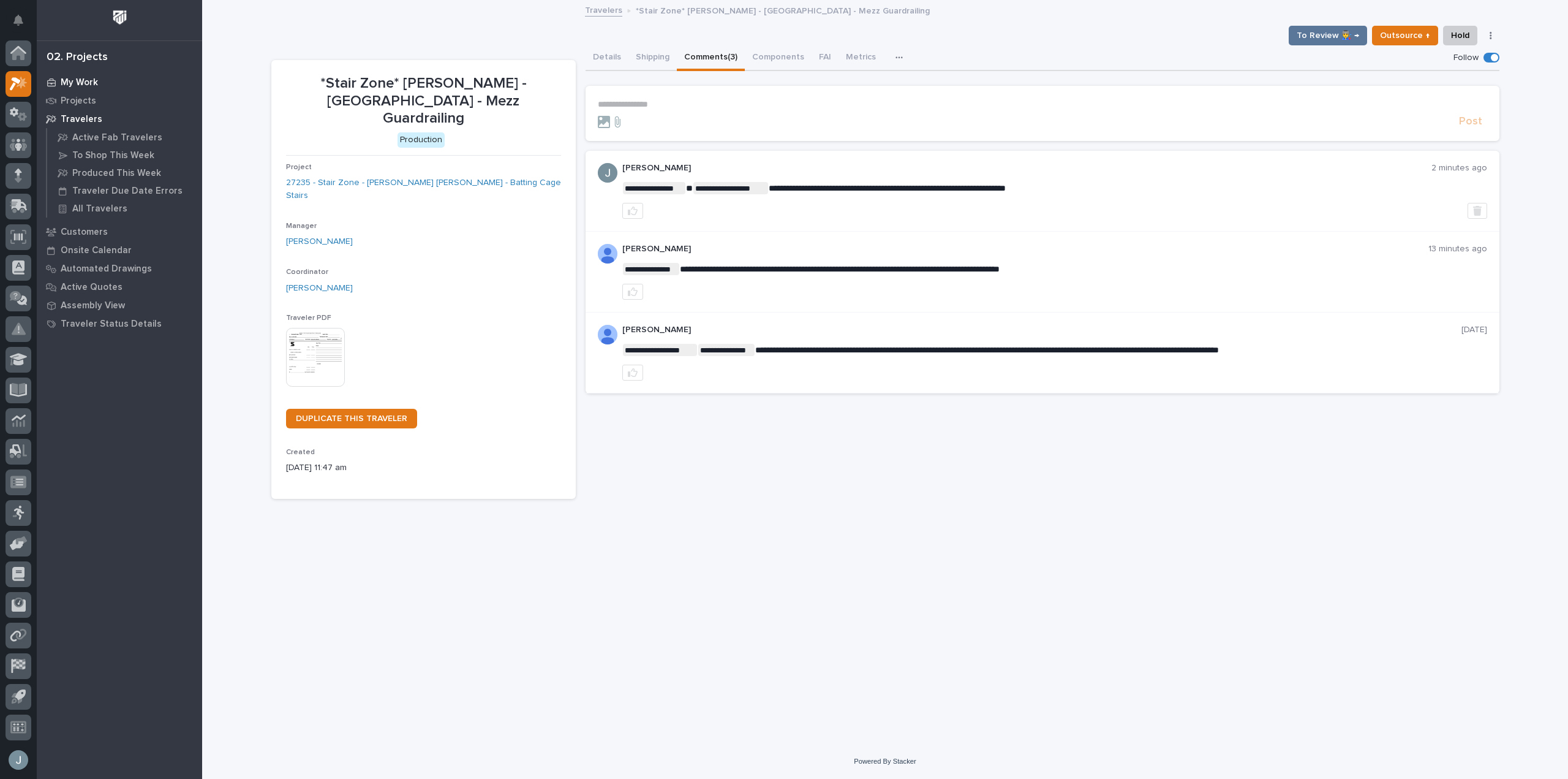
click at [103, 81] on div "My Work" at bounding box center [119, 82] width 159 height 17
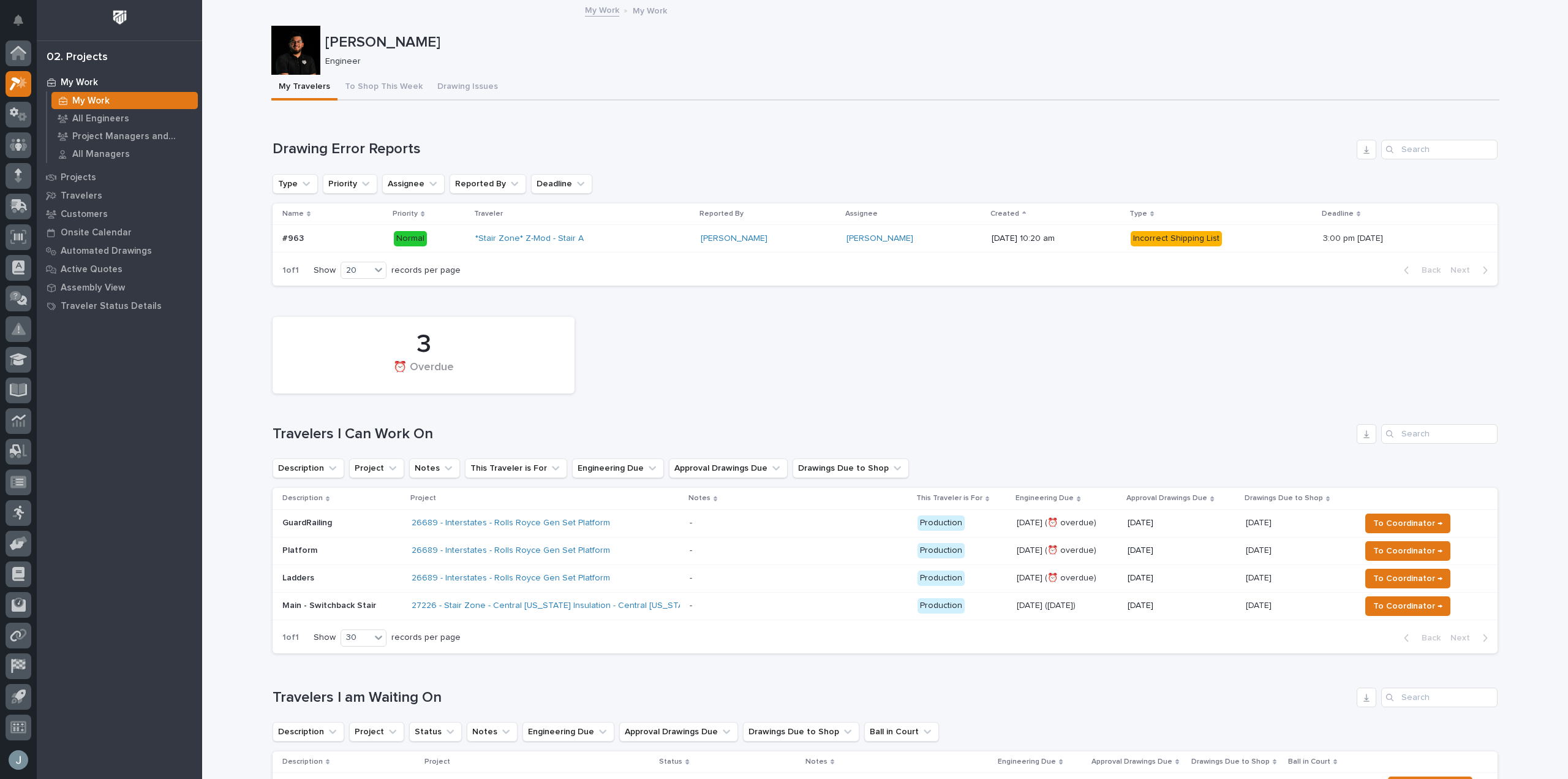
click at [730, 611] on p at bounding box center [796, 606] width 214 height 11
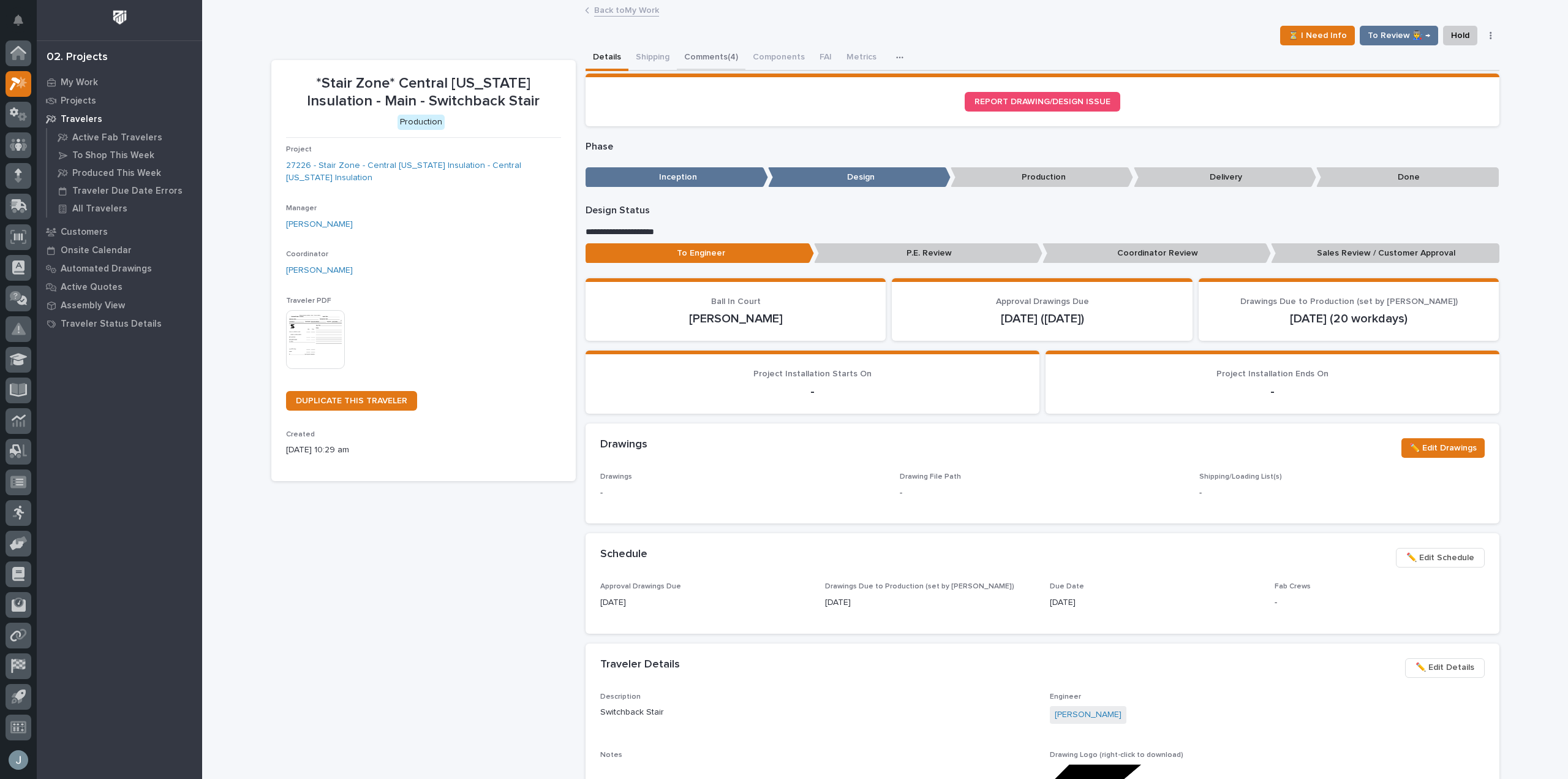
click at [720, 63] on button "Comments (4)" at bounding box center [711, 58] width 69 height 25
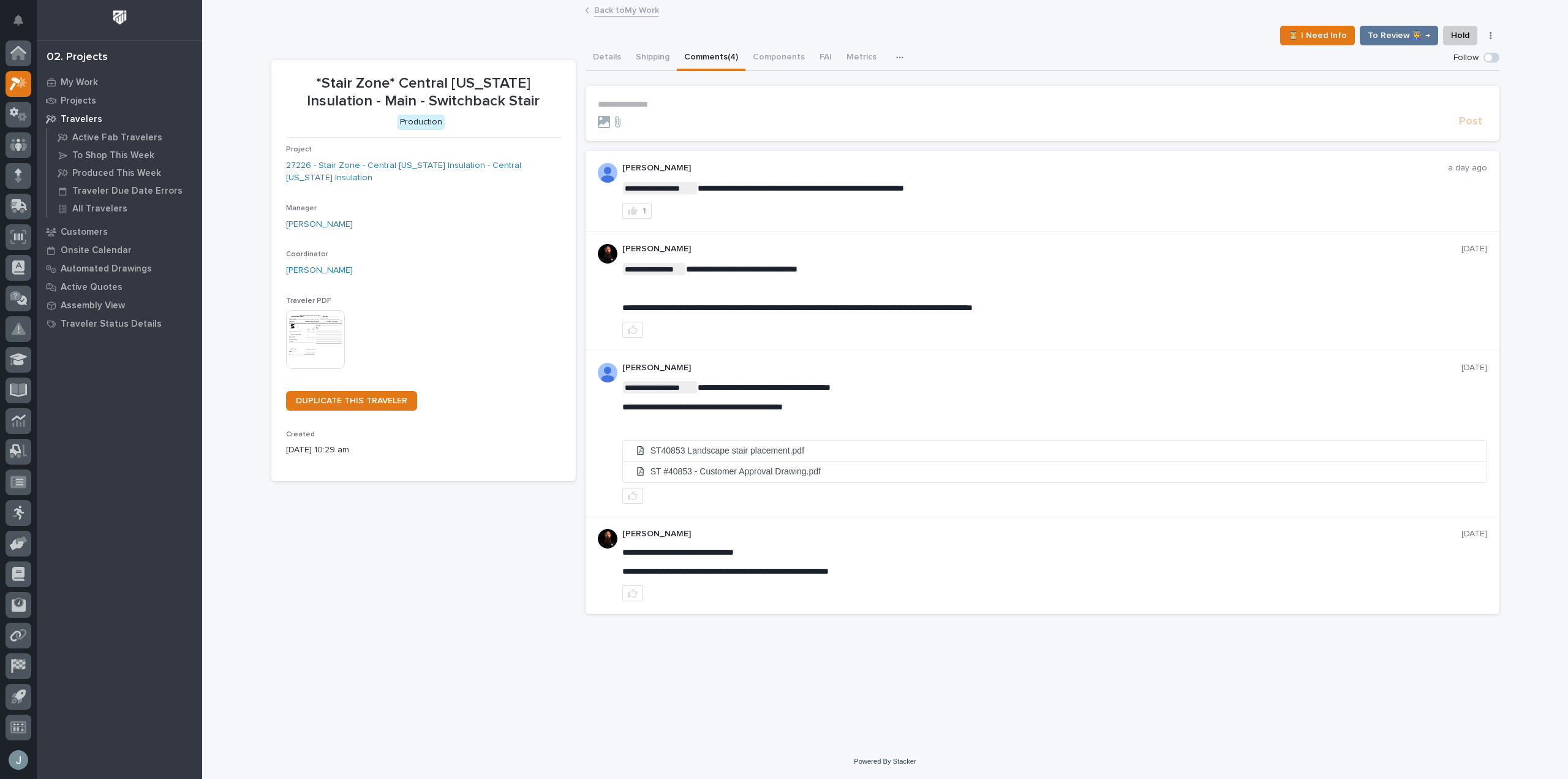
click at [768, 117] on div at bounding box center [1026, 122] width 856 height 12
drag, startPoint x: 666, startPoint y: 115, endPoint x: 659, endPoint y: 117, distance: 7.3
click at [660, 117] on div "Post" at bounding box center [1043, 122] width 890 height 14
click at [662, 100] on p "**********" at bounding box center [1043, 104] width 890 height 11
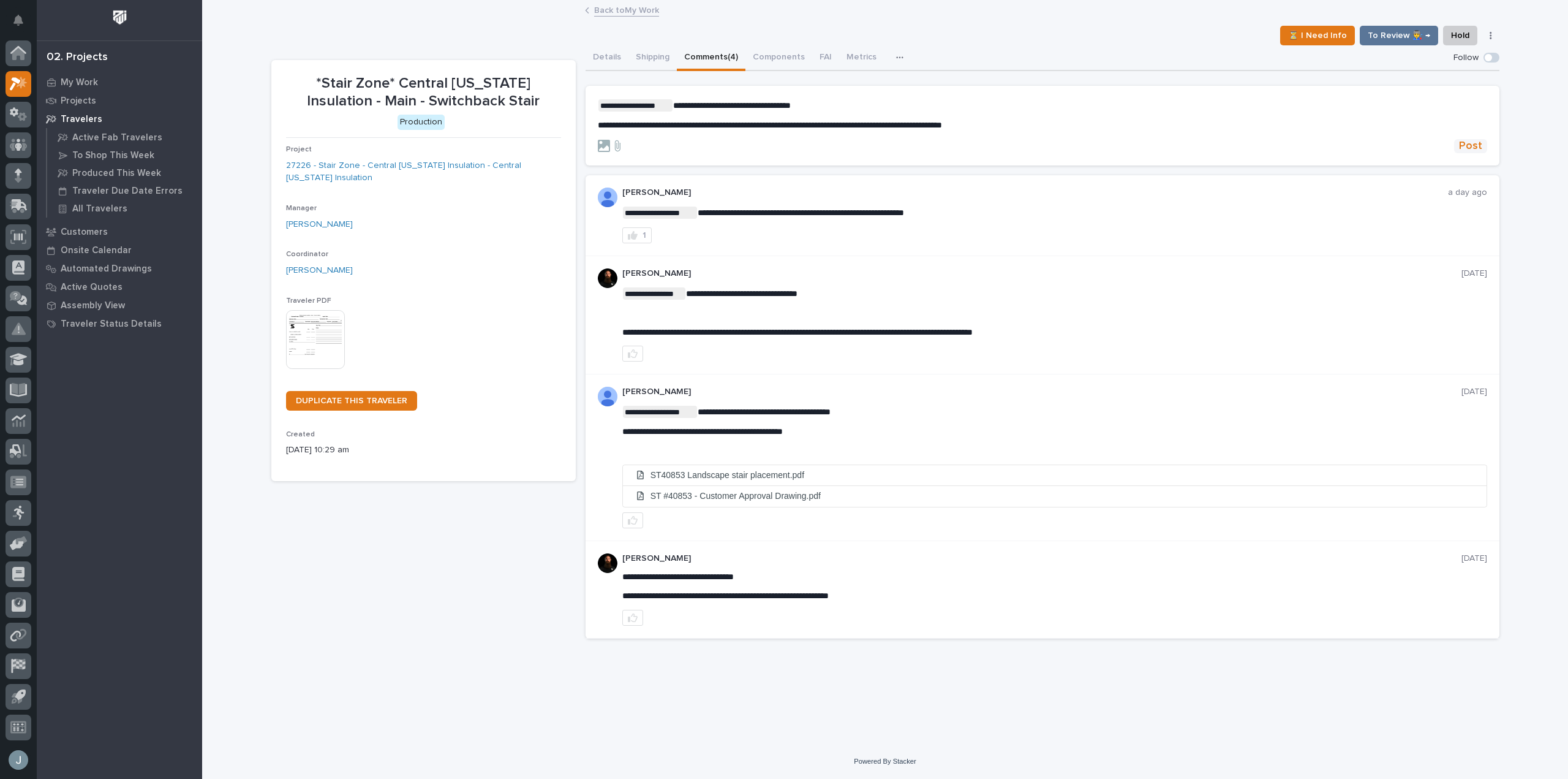
click at [1467, 144] on span "Post" at bounding box center [1470, 146] width 23 height 14
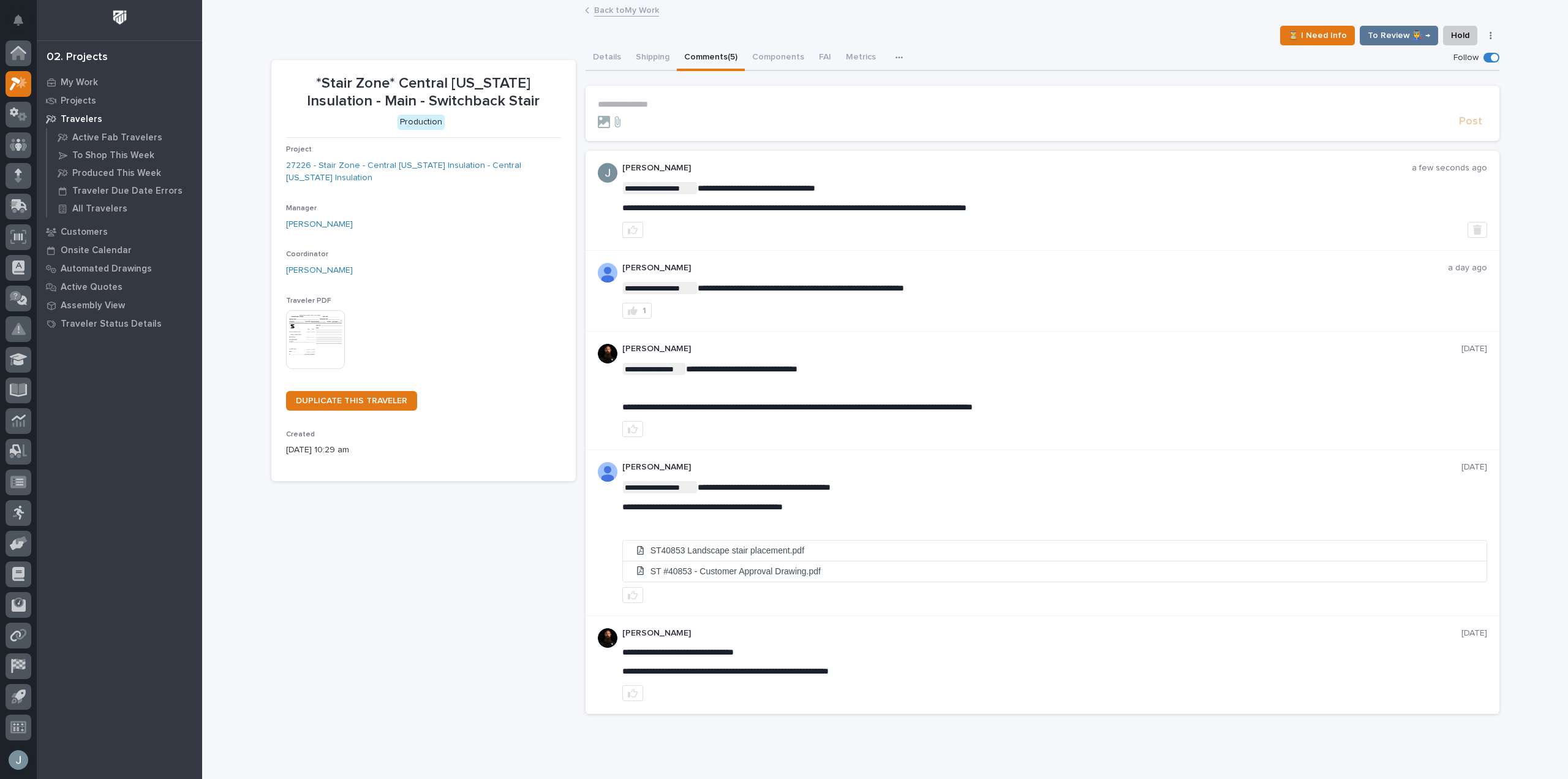
click at [81, 122] on p "Travelers" at bounding box center [81, 120] width 42 height 11
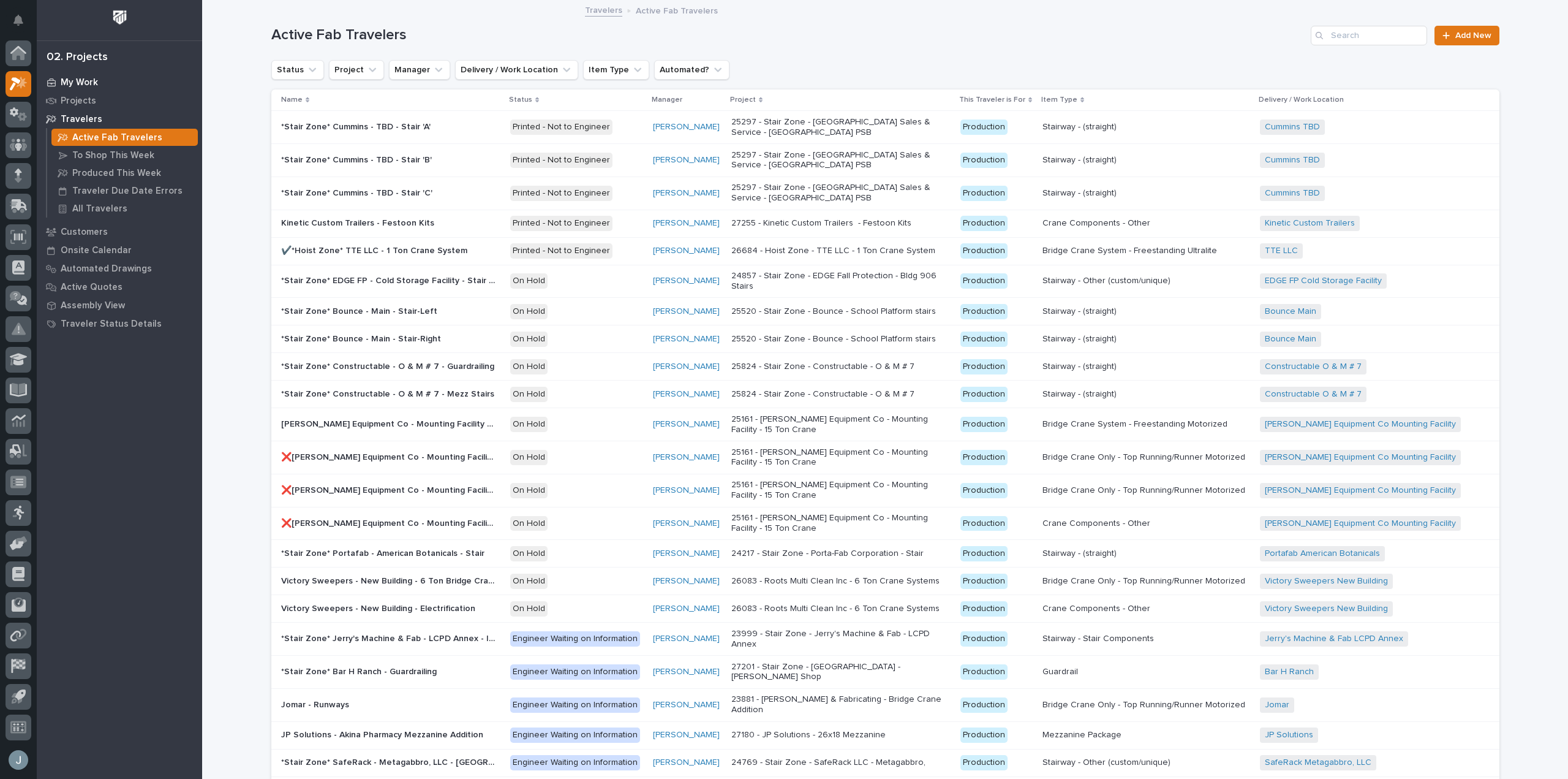
click at [89, 79] on p "My Work" at bounding box center [79, 83] width 37 height 11
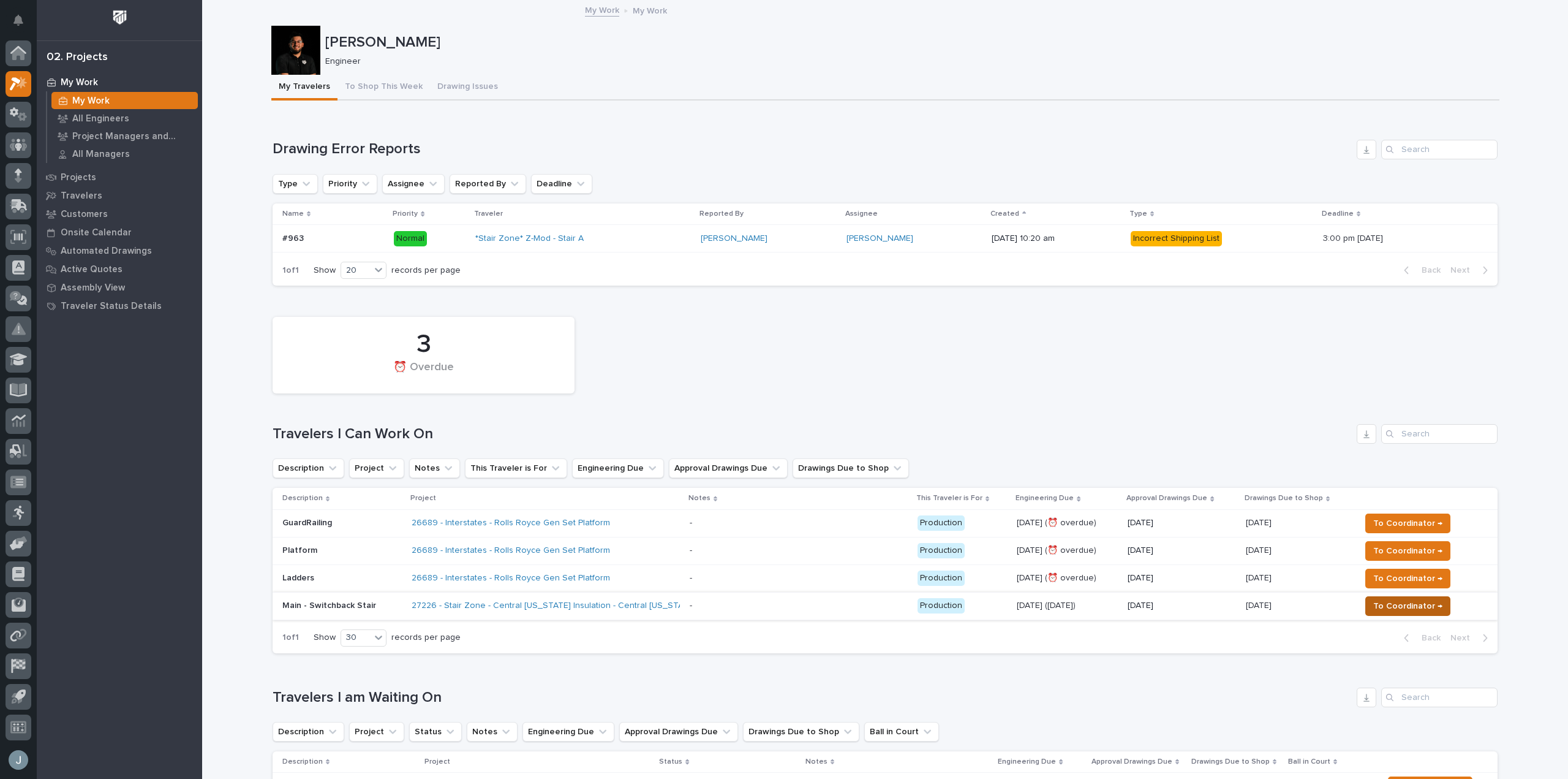
click at [1404, 609] on span "To Coordinator →" at bounding box center [1408, 606] width 69 height 15
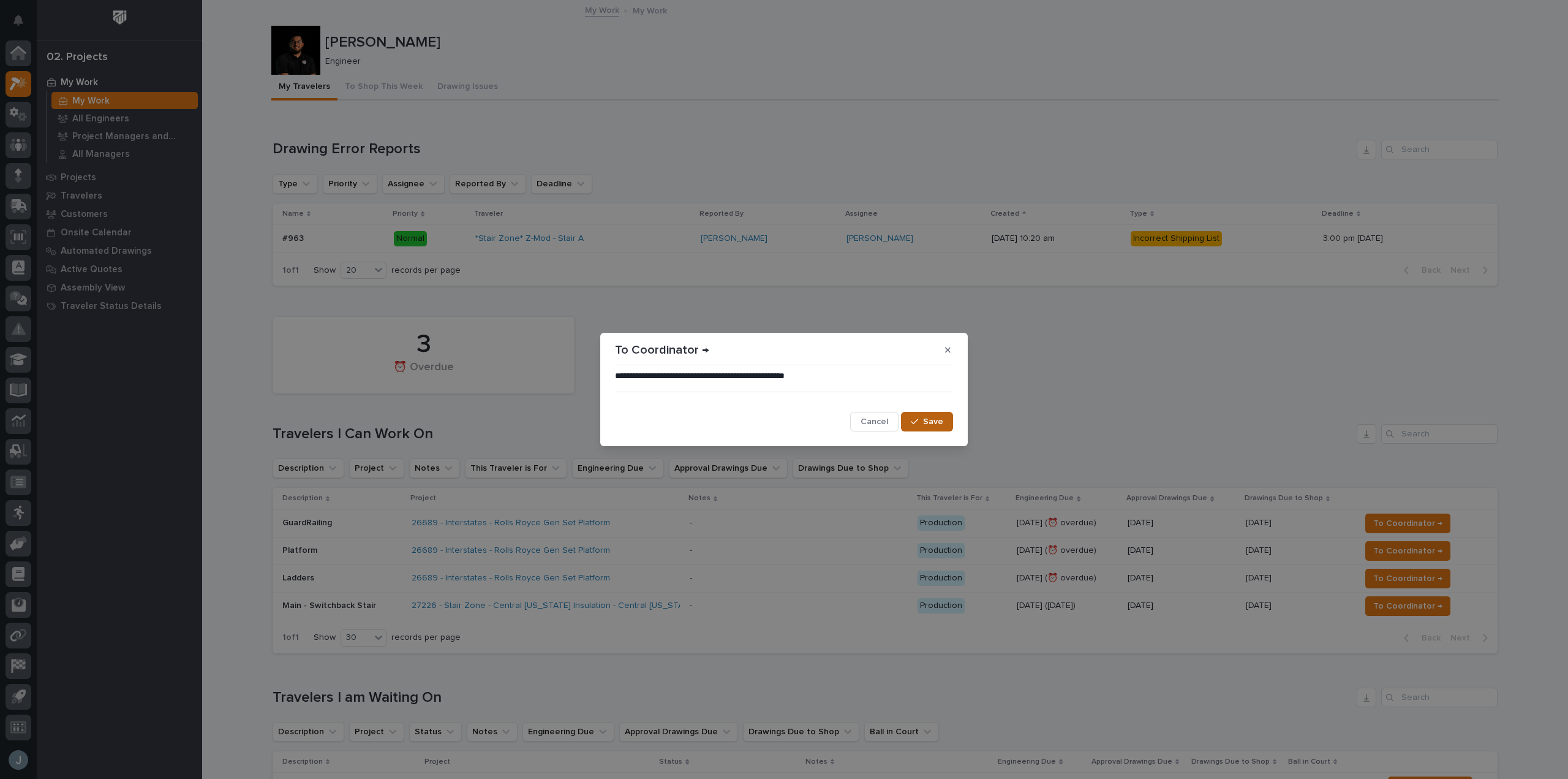
click at [944, 427] on button "Save" at bounding box center [927, 422] width 52 height 20
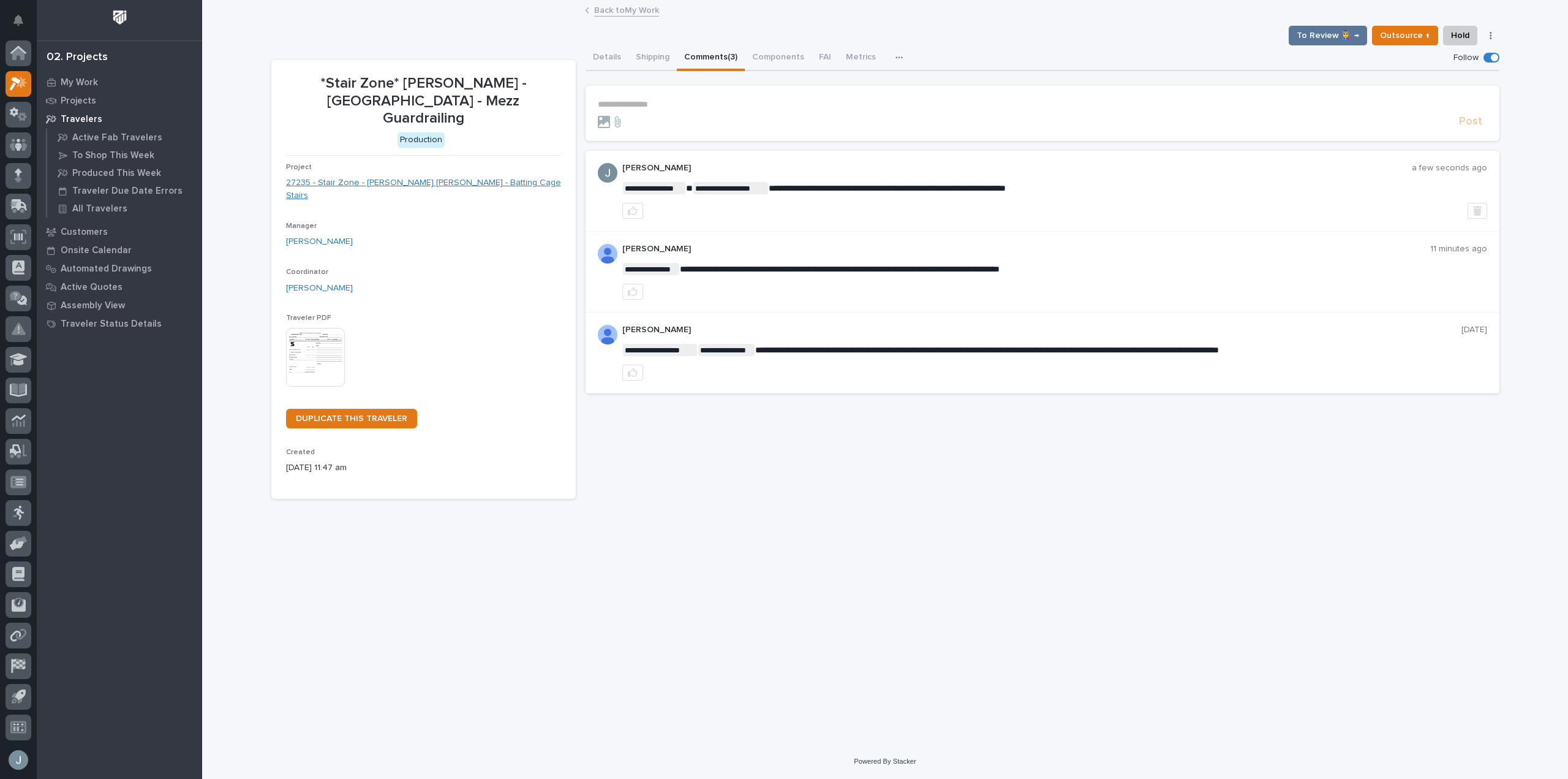
click at [466, 176] on link "27235 - Stair Zone - [PERSON_NAME] [PERSON_NAME] - Batting Cage Stairs" at bounding box center [423, 189] width 275 height 25
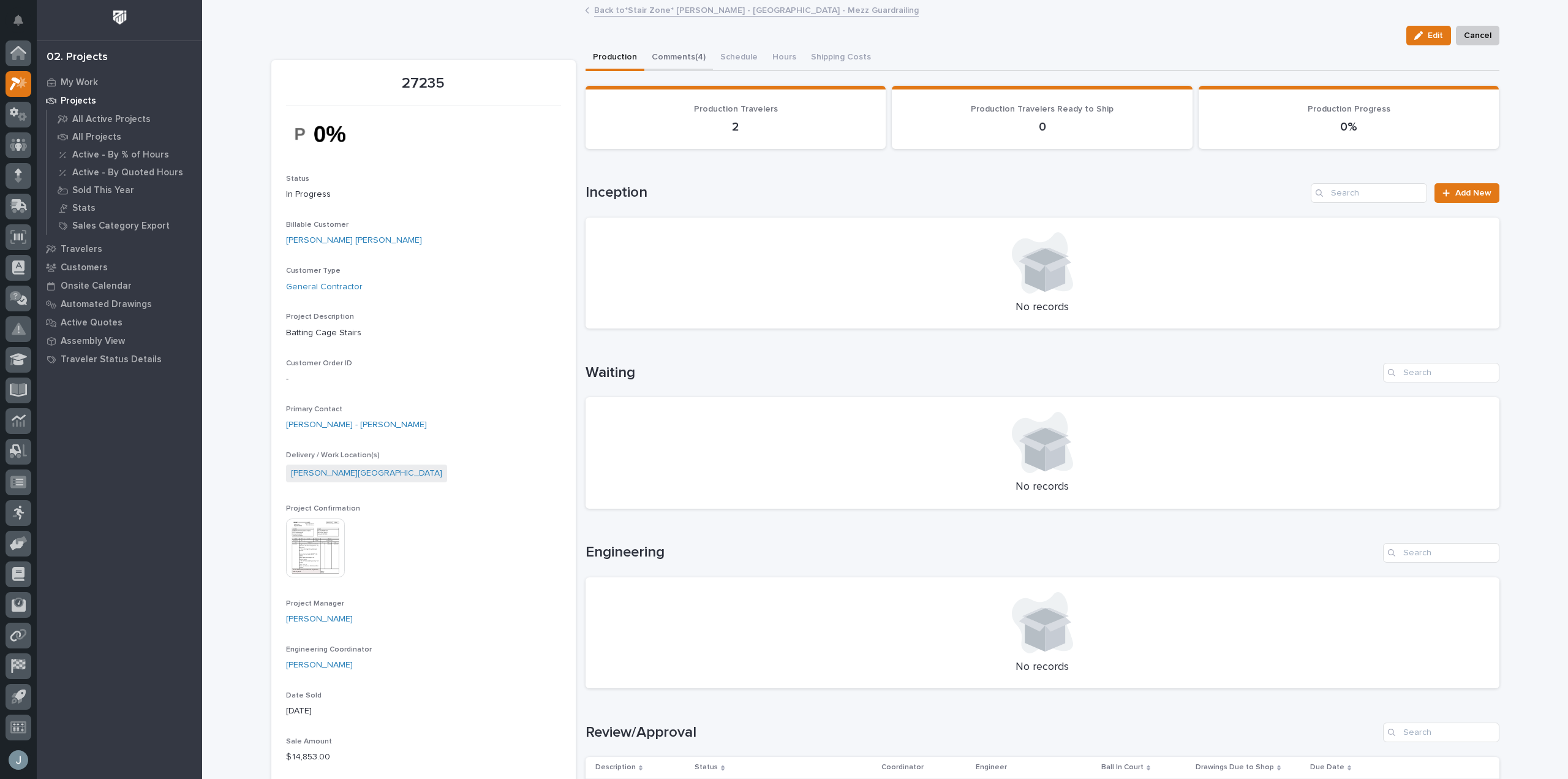
click at [660, 59] on button "Comments (4)" at bounding box center [678, 58] width 69 height 25
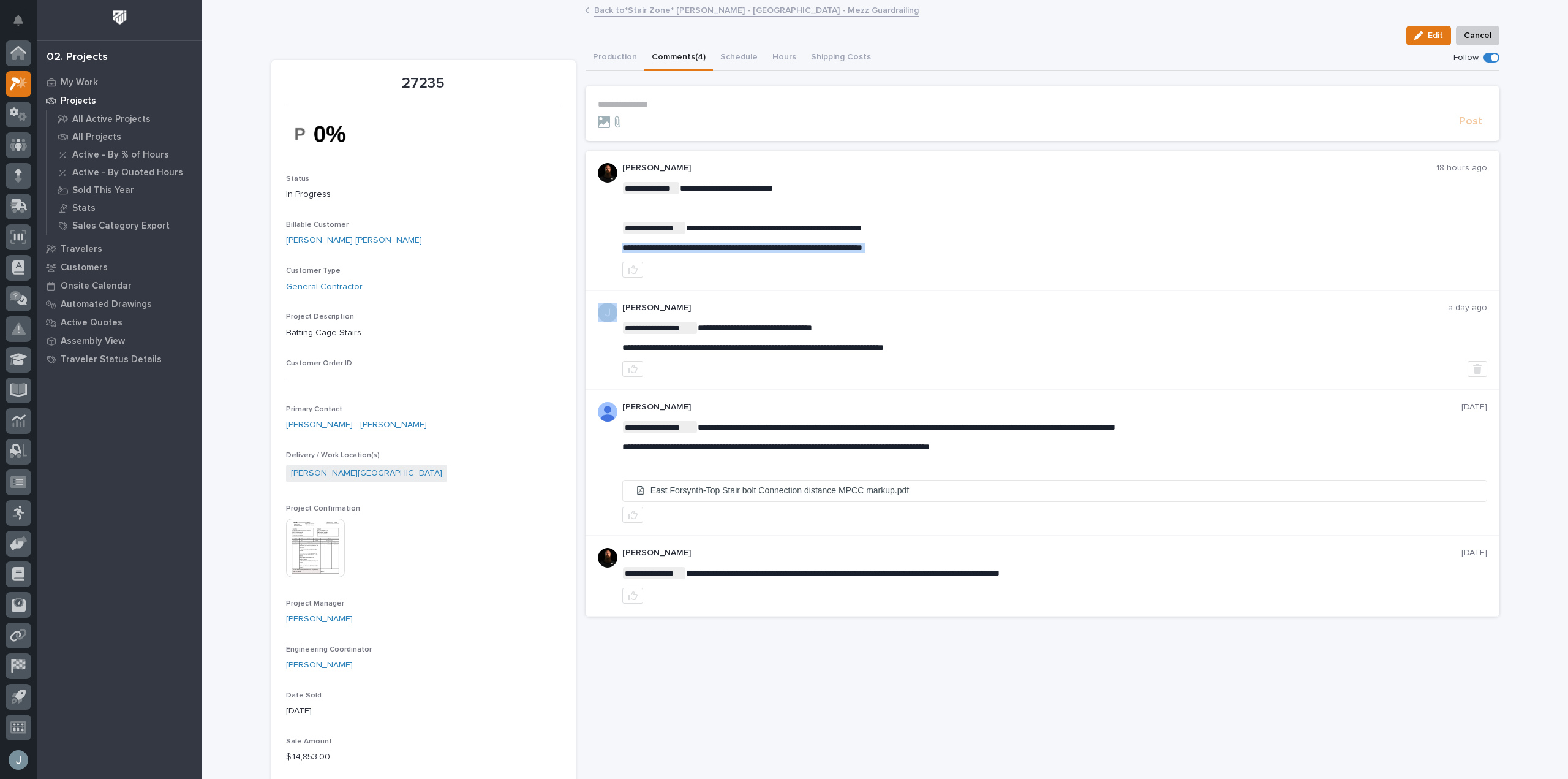
click at [837, 248] on span "**********" at bounding box center [742, 248] width 240 height 8
